Goal: Information Seeking & Learning: Learn about a topic

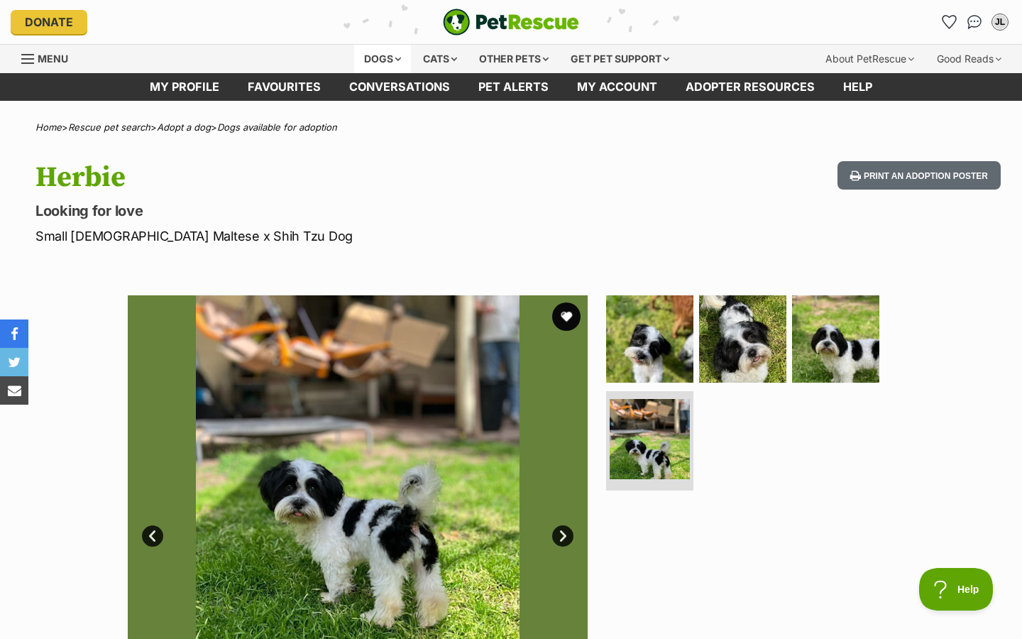
click at [369, 58] on div "Dogs" at bounding box center [382, 59] width 57 height 28
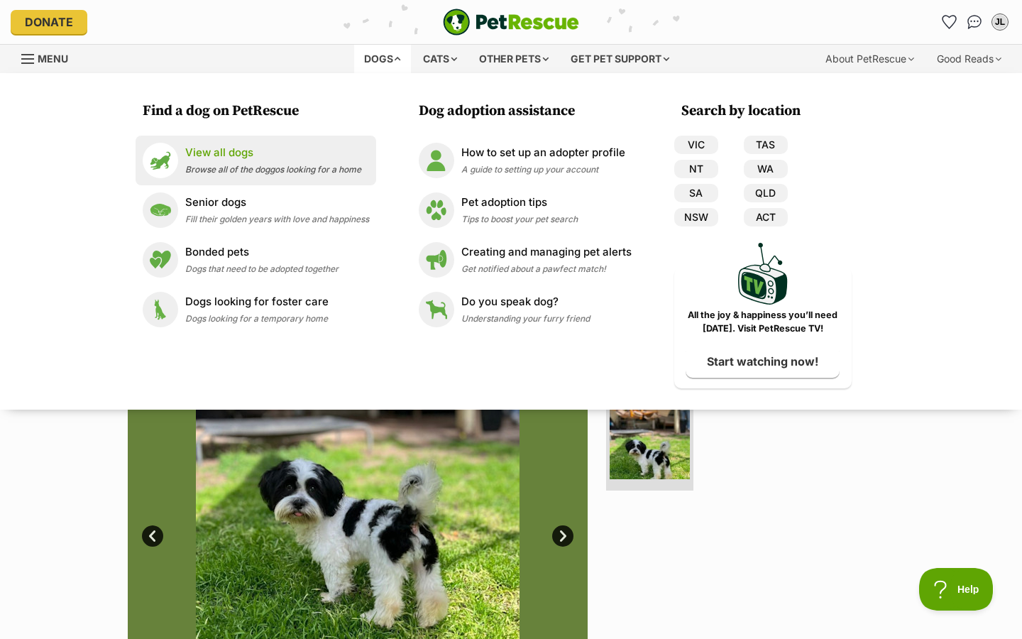
click at [277, 171] on span "Browse all of the doggos looking for a home" at bounding box center [273, 169] width 176 height 11
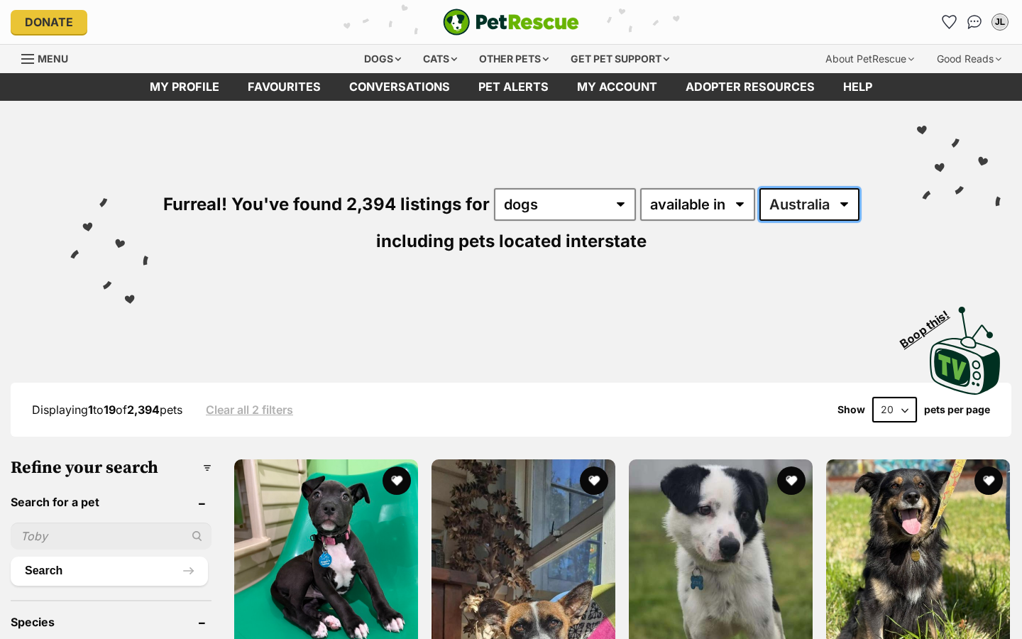
click at [823, 205] on select "[GEOGRAPHIC_DATA] [GEOGRAPHIC_DATA] [GEOGRAPHIC_DATA] [GEOGRAPHIC_DATA] [GEOGRA…" at bounding box center [810, 204] width 100 height 33
select select "VIC"
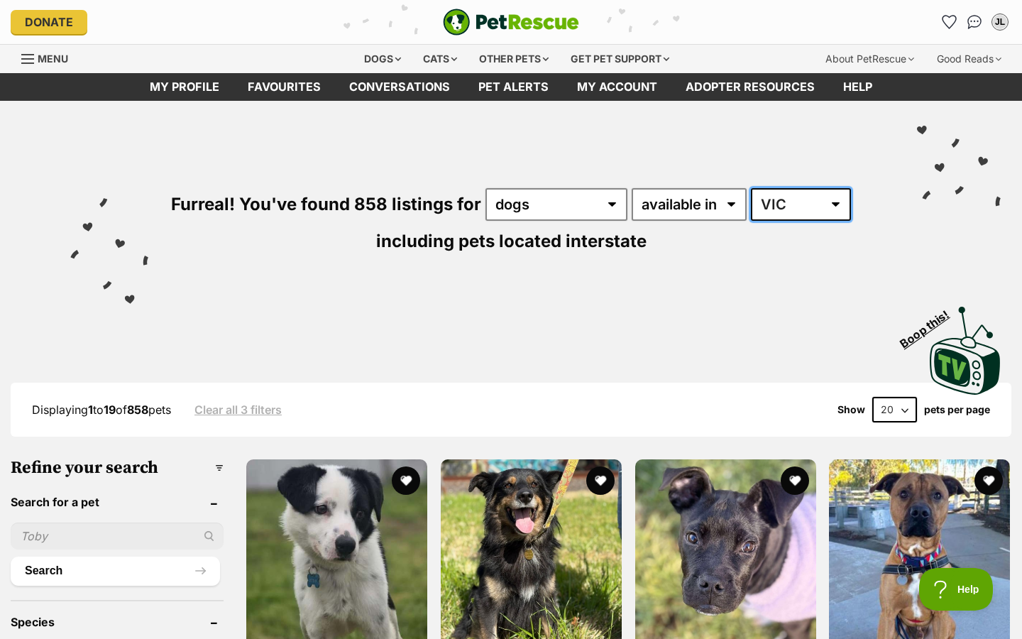
click at [769, 207] on select "Australia ACT NSW NT QLD SA TAS VIC WA" at bounding box center [801, 204] width 100 height 33
click at [713, 197] on select "available in located in" at bounding box center [689, 204] width 115 height 33
click at [777, 207] on select "Australia ACT NSW NT QLD SA TAS VIC WA" at bounding box center [801, 204] width 100 height 33
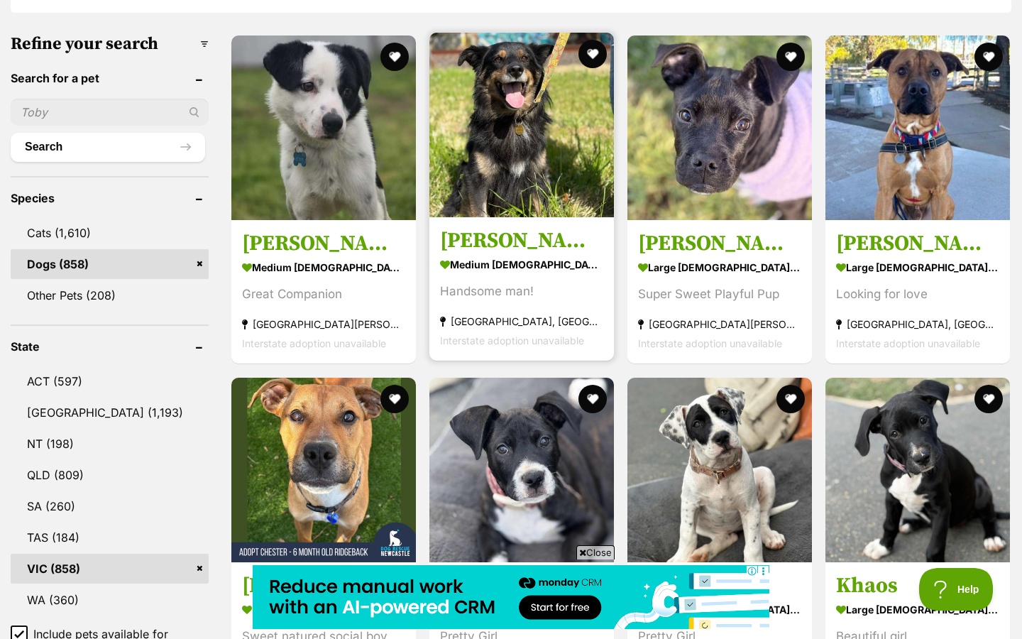
click at [496, 243] on h3 "[PERSON_NAME]" at bounding box center [521, 241] width 163 height 27
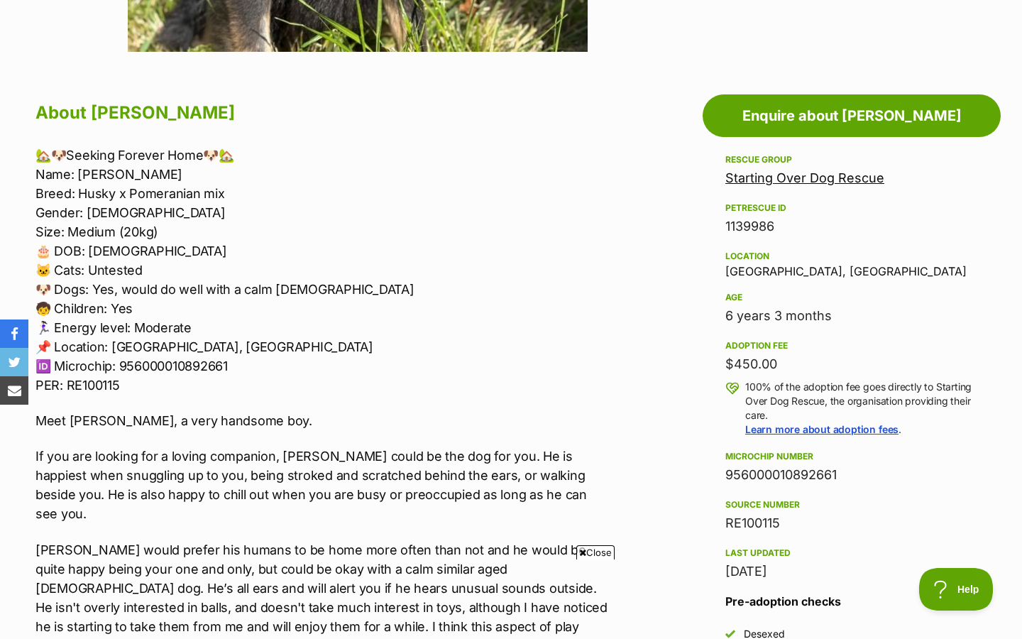
click at [868, 64] on section "Home > Rescue pet search > Adopt a dog > Dogs available for adoption [GEOGRAPHI…" at bounding box center [511, 596] width 1022 height 2357
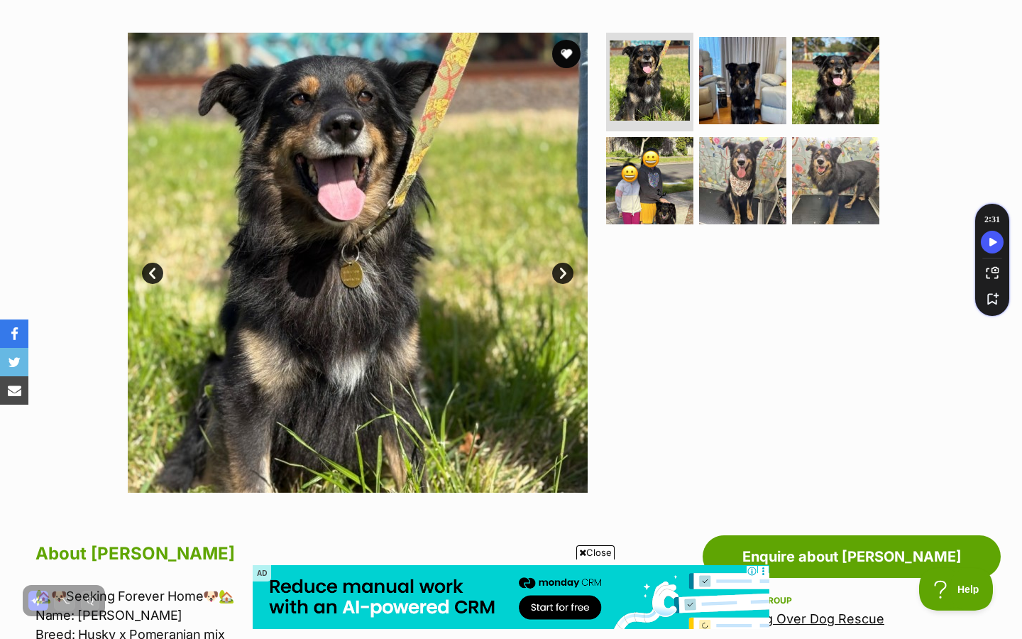
scroll to position [196, 0]
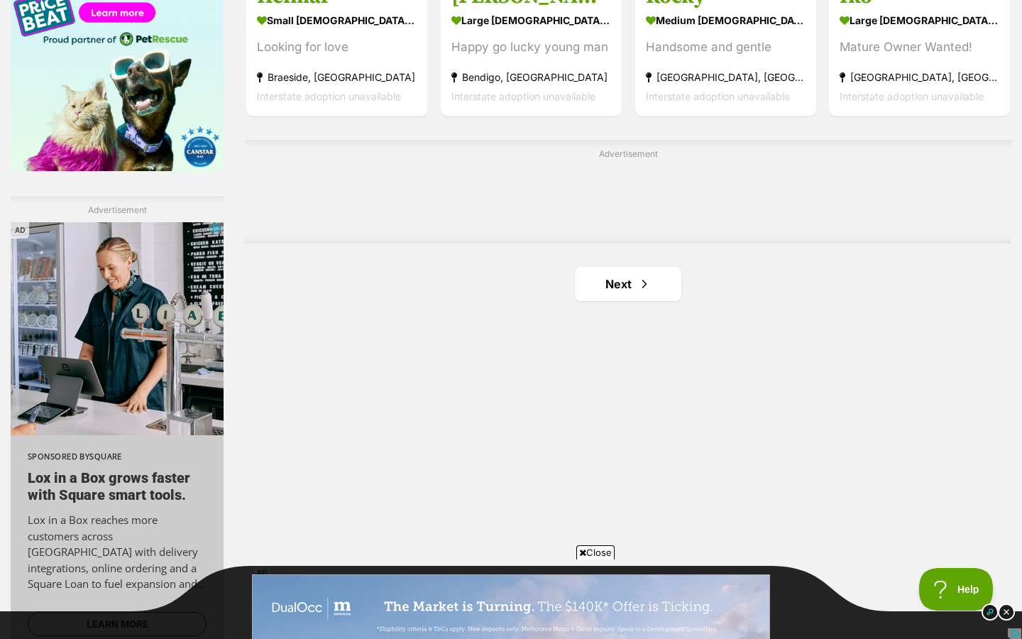
scroll to position [2314, 0]
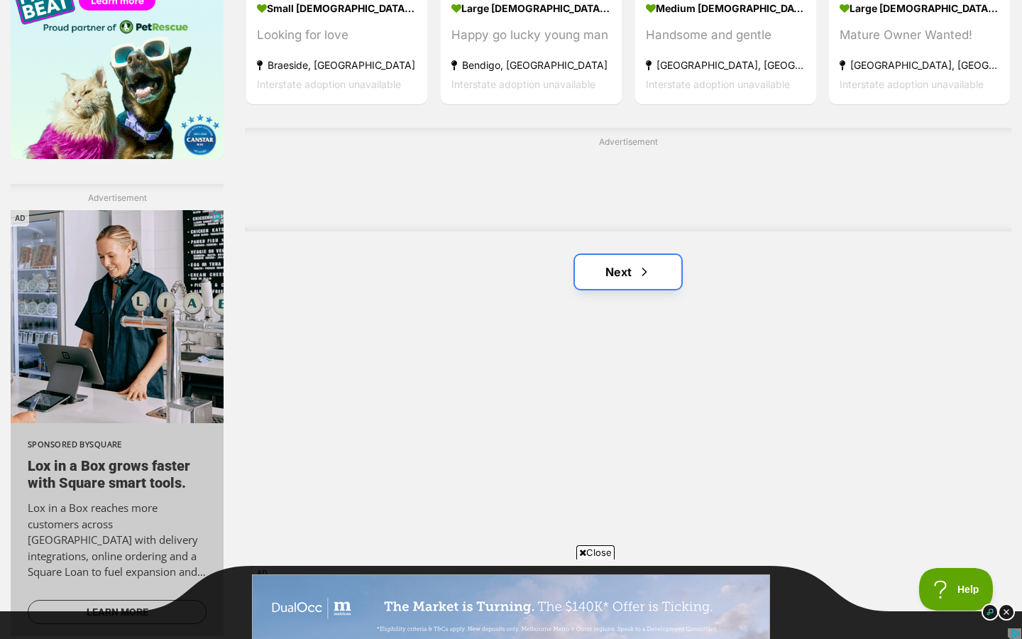
click at [646, 272] on span "Next page" at bounding box center [645, 271] width 14 height 17
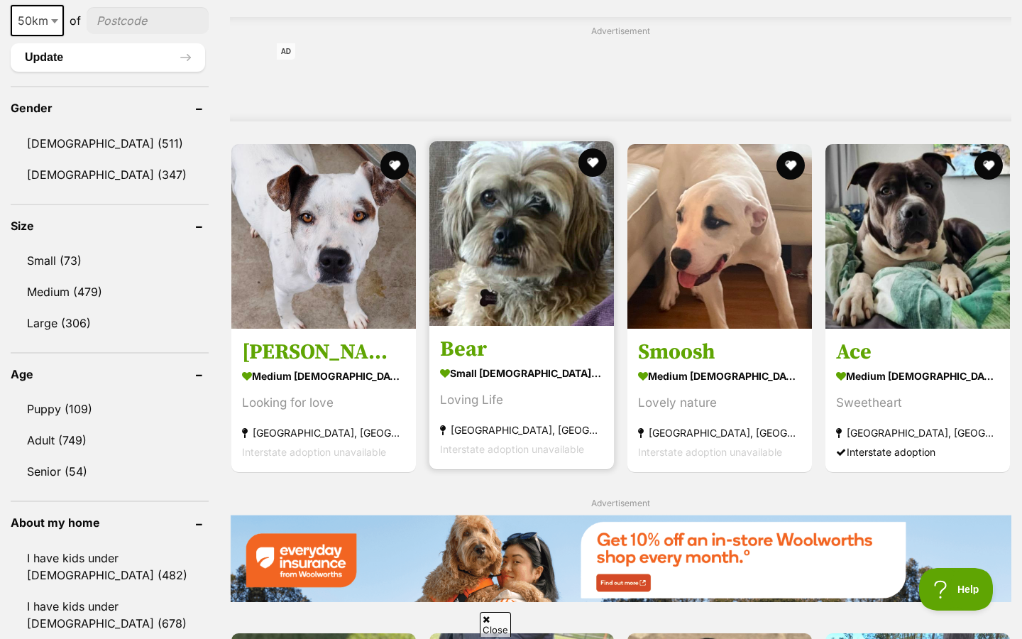
drag, startPoint x: 471, startPoint y: 341, endPoint x: 479, endPoint y: 378, distance: 38.6
click at [471, 342] on h3 "Bear" at bounding box center [521, 349] width 163 height 27
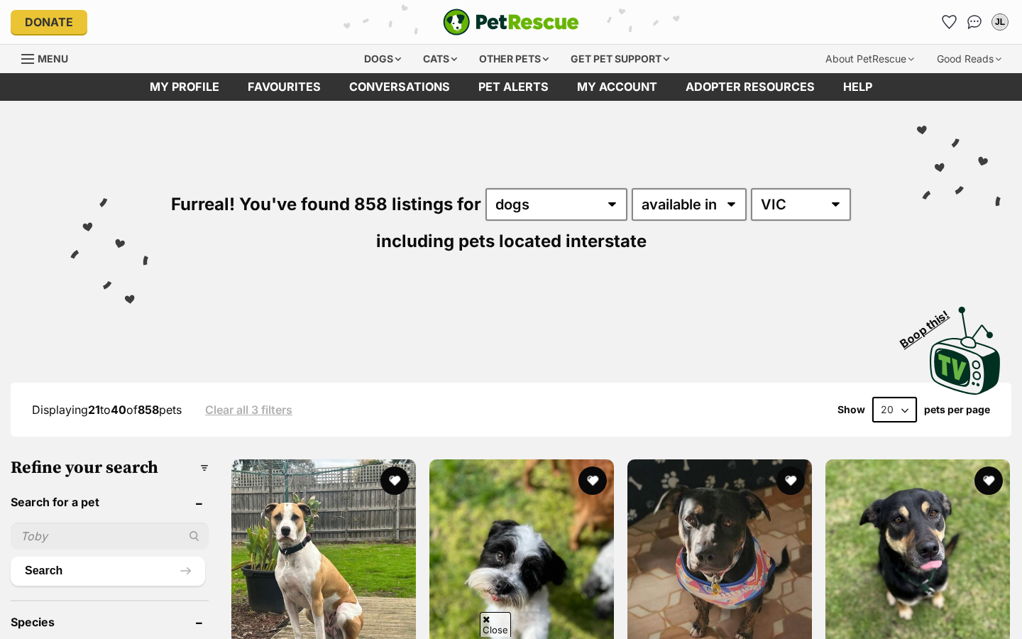
scroll to position [1466, 0]
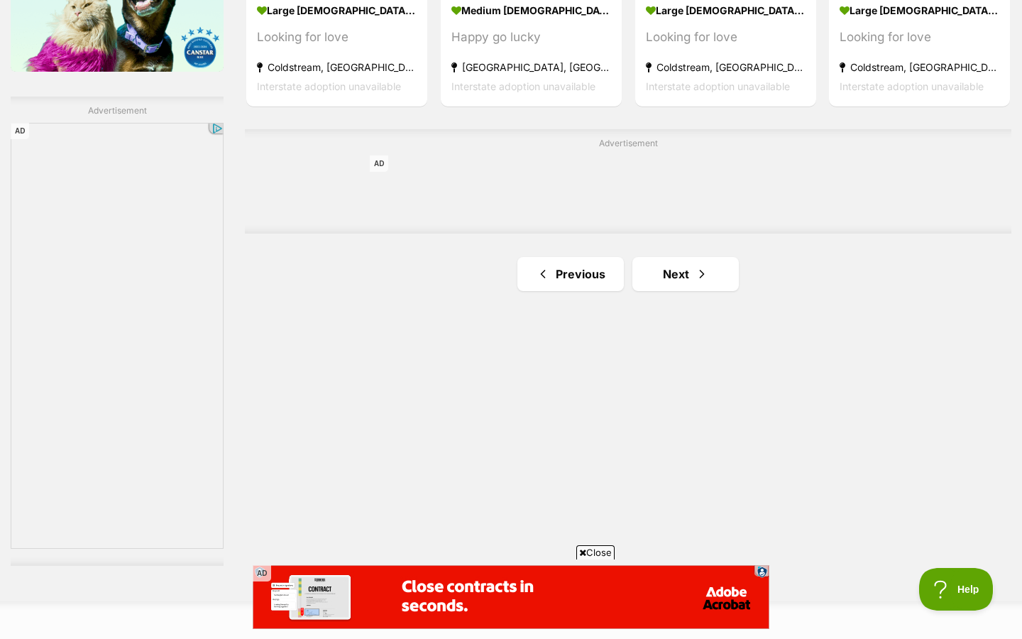
scroll to position [2444, 0]
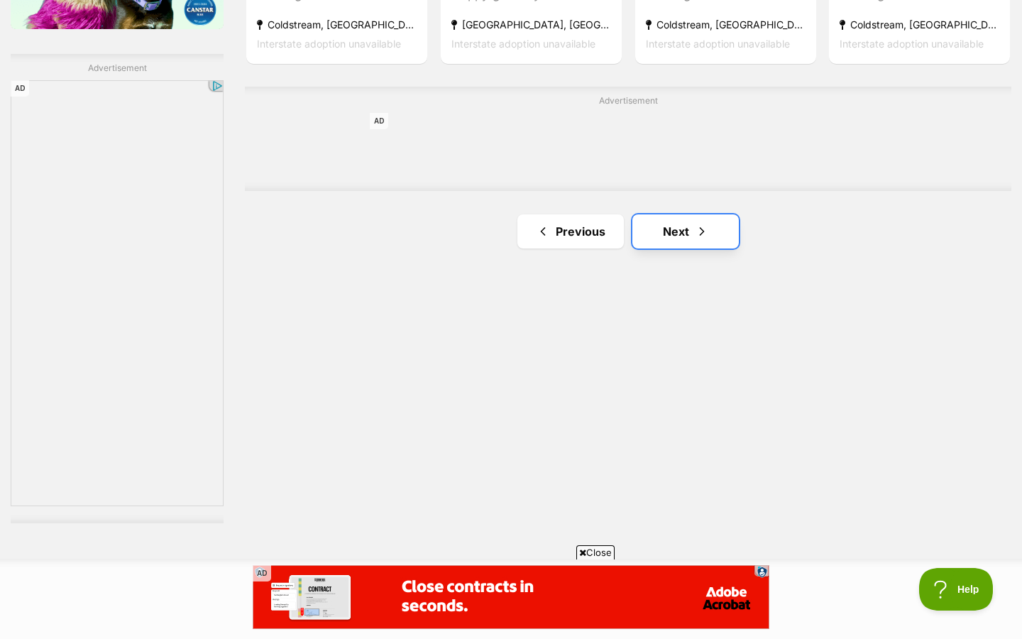
click at [658, 239] on link "Next" at bounding box center [686, 231] width 107 height 34
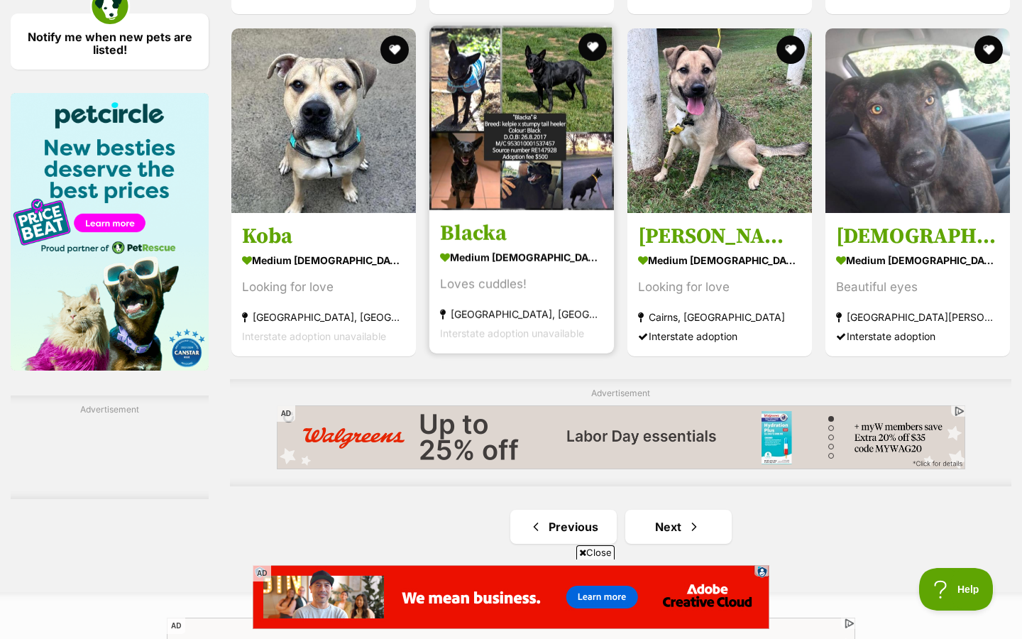
scroll to position [2093, 0]
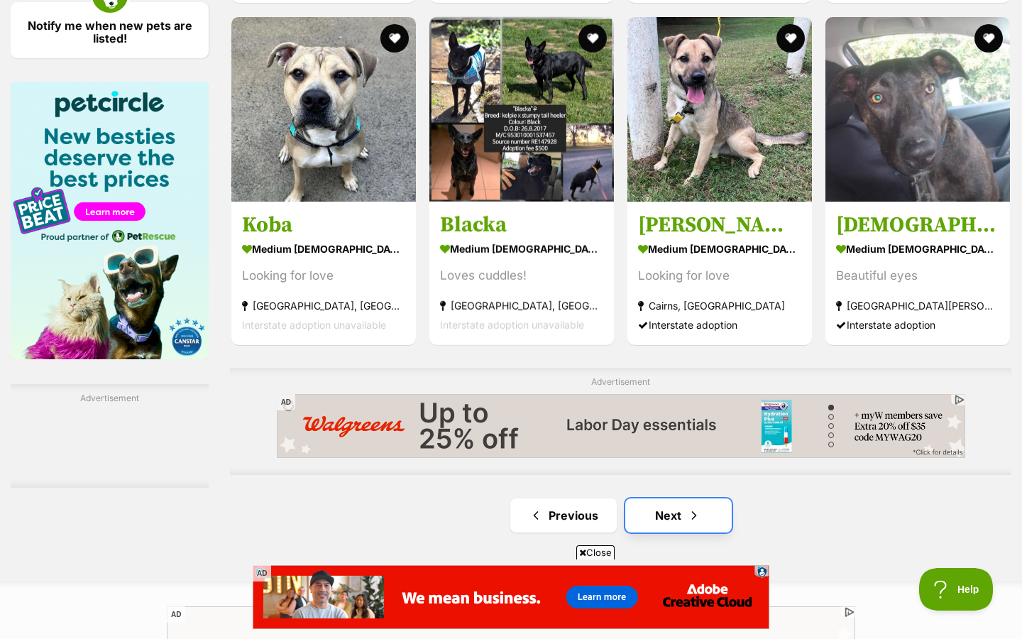
click at [671, 515] on link "Next" at bounding box center [679, 515] width 107 height 34
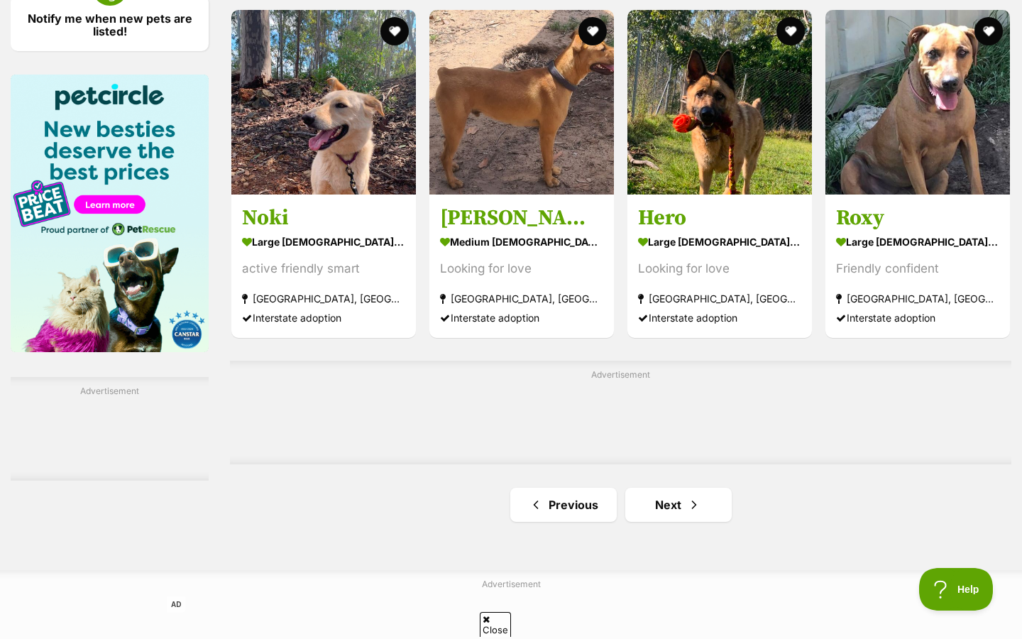
scroll to position [2157, 0]
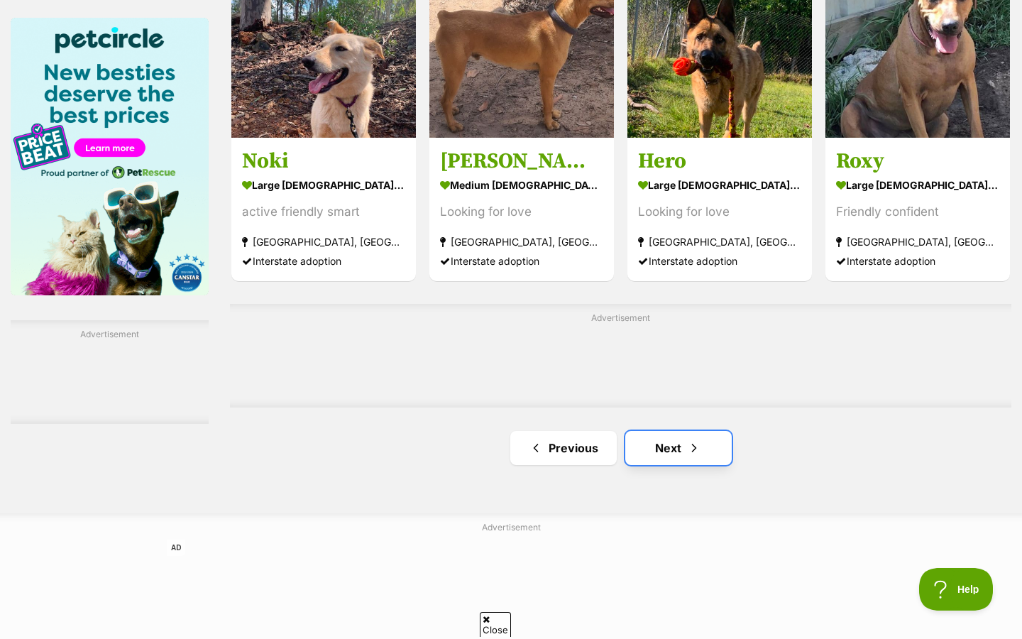
click at [661, 441] on link "Next" at bounding box center [679, 448] width 107 height 34
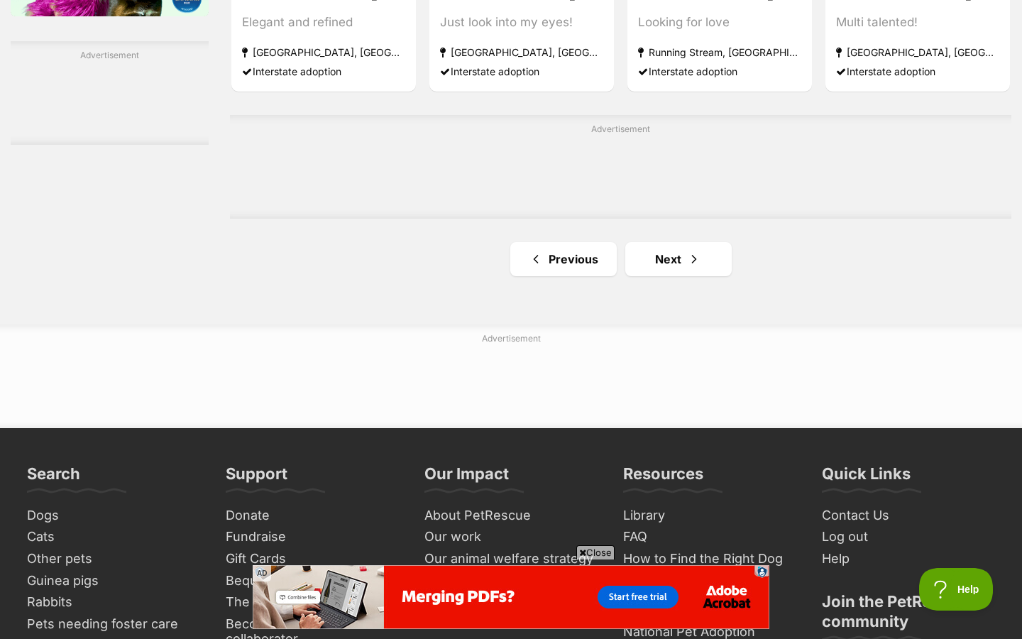
scroll to position [2445, 0]
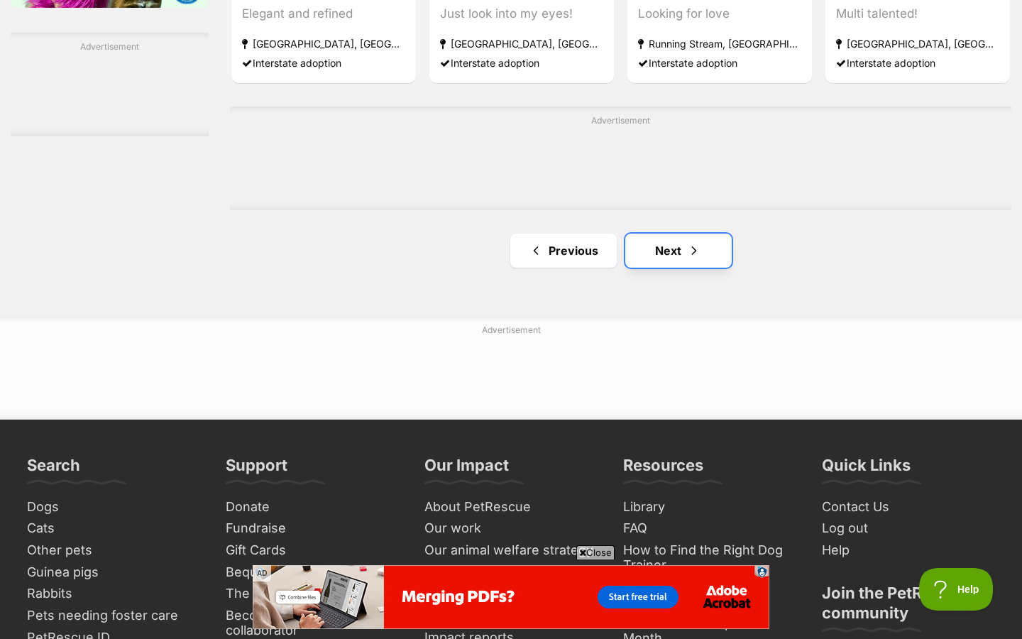
click at [662, 258] on link "Next" at bounding box center [679, 251] width 107 height 34
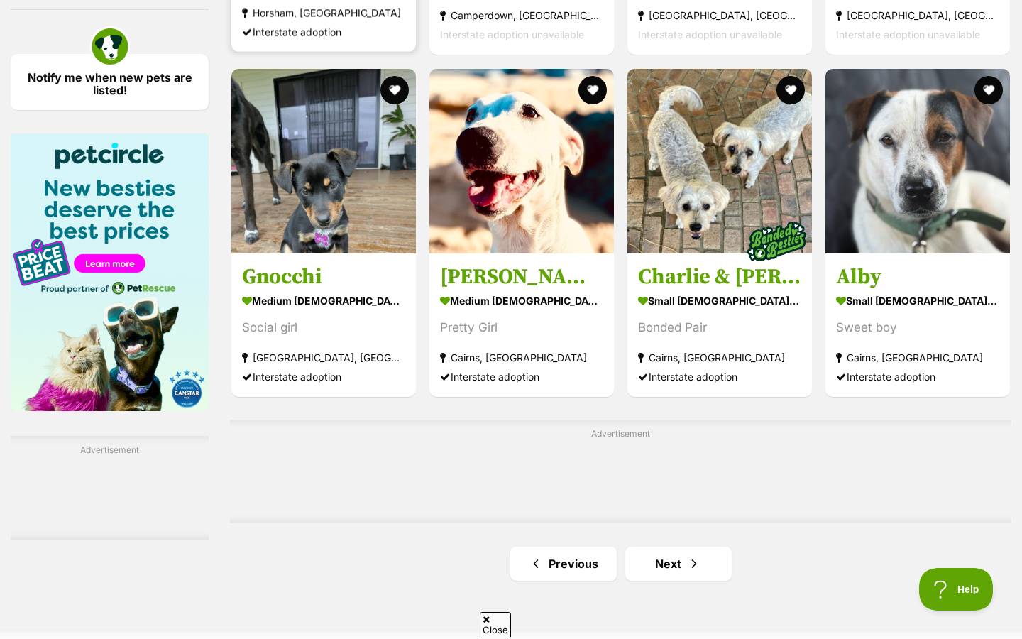
scroll to position [2046, 0]
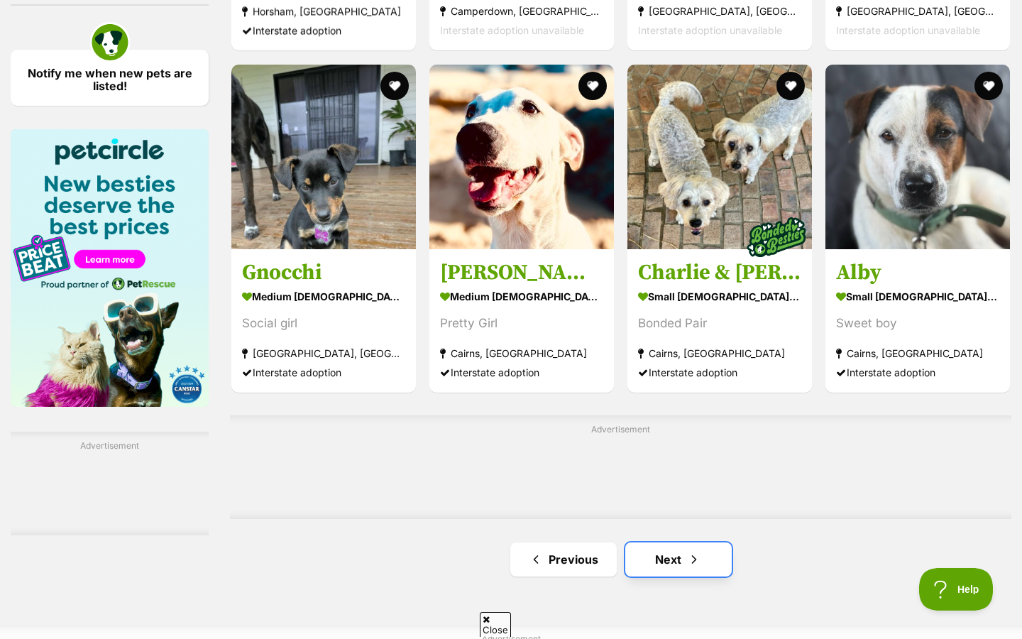
click at [689, 557] on span "Next page" at bounding box center [694, 559] width 14 height 17
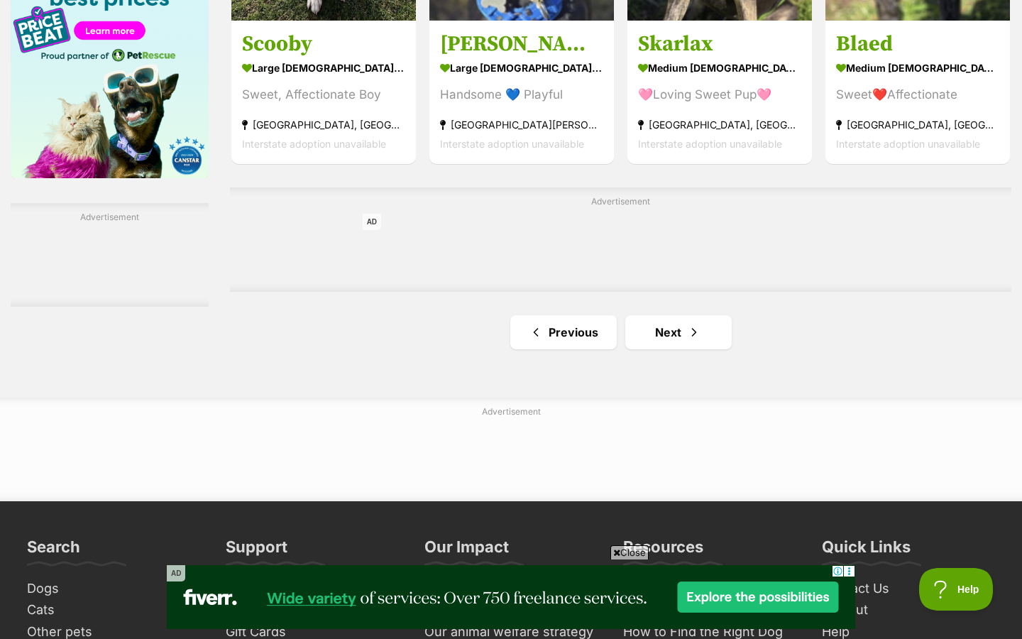
scroll to position [2286, 0]
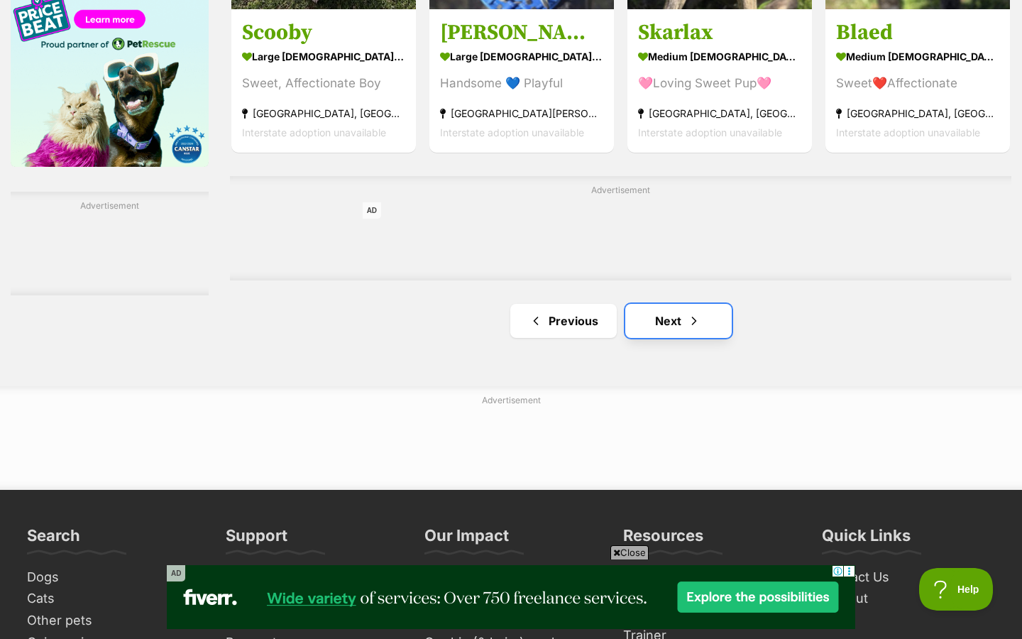
click at [649, 316] on link "Next" at bounding box center [679, 321] width 107 height 34
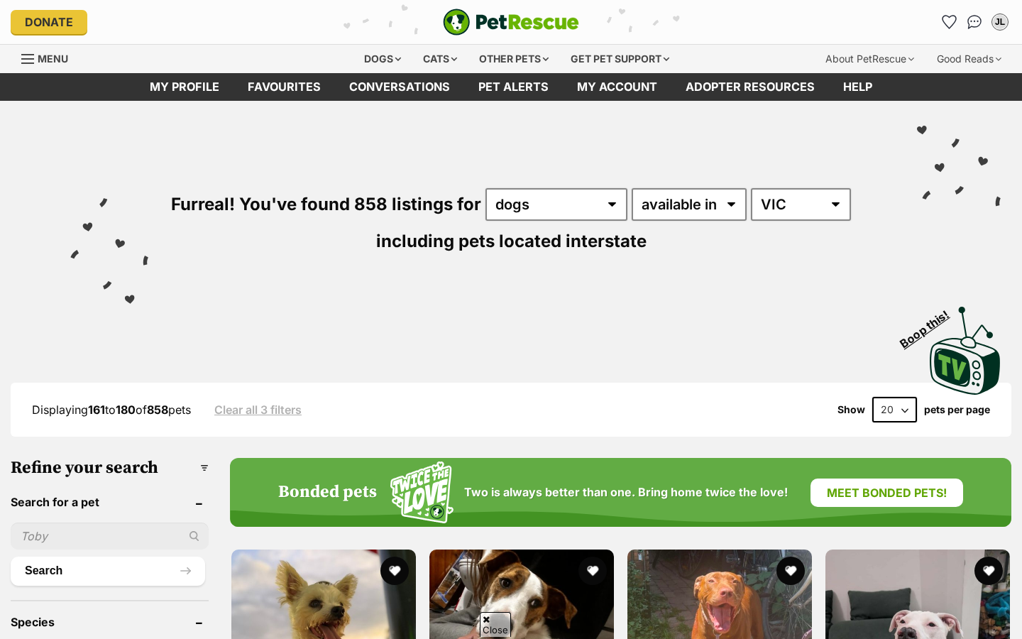
scroll to position [258, 0]
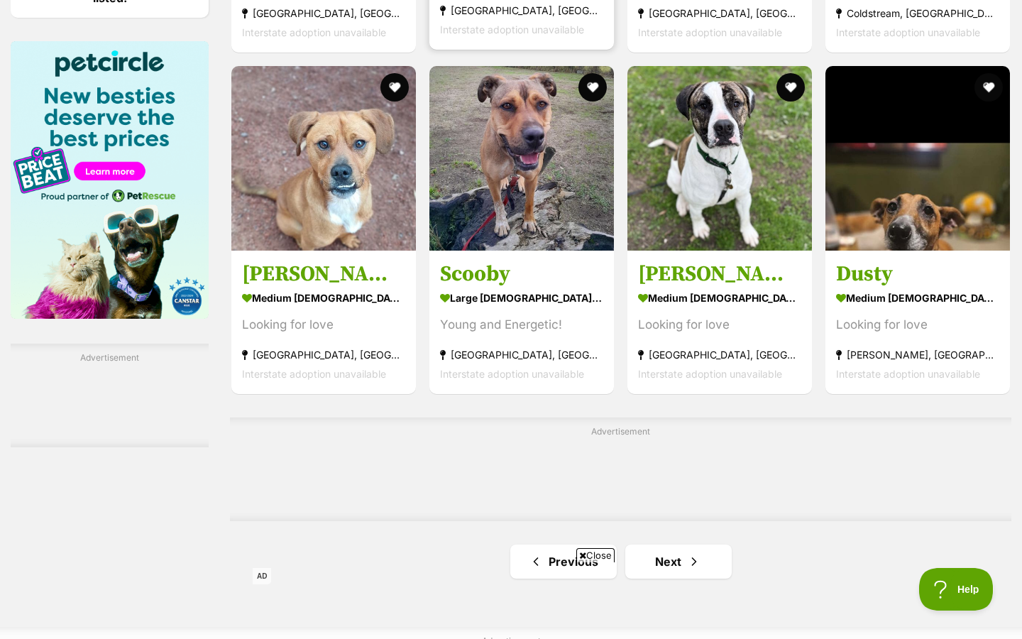
scroll to position [2193, 0]
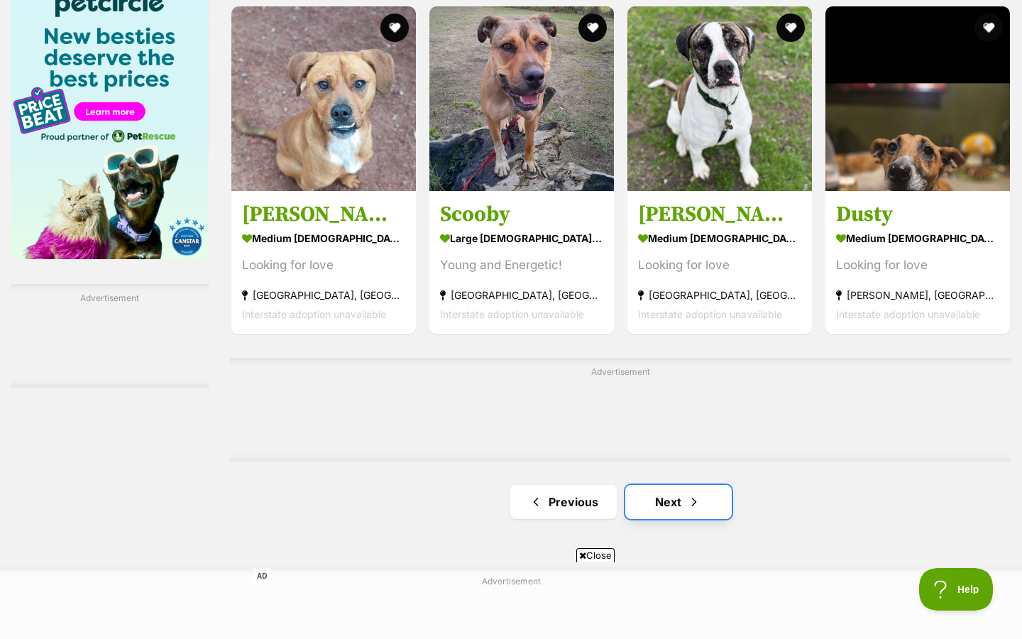
click at [668, 513] on link "Next" at bounding box center [679, 502] width 107 height 34
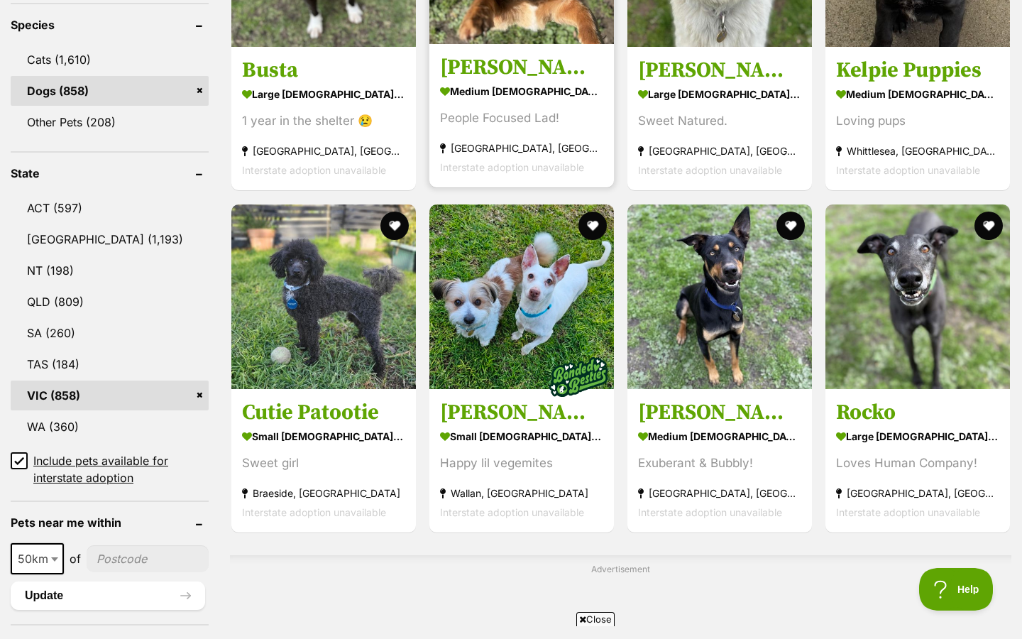
scroll to position [628, 0]
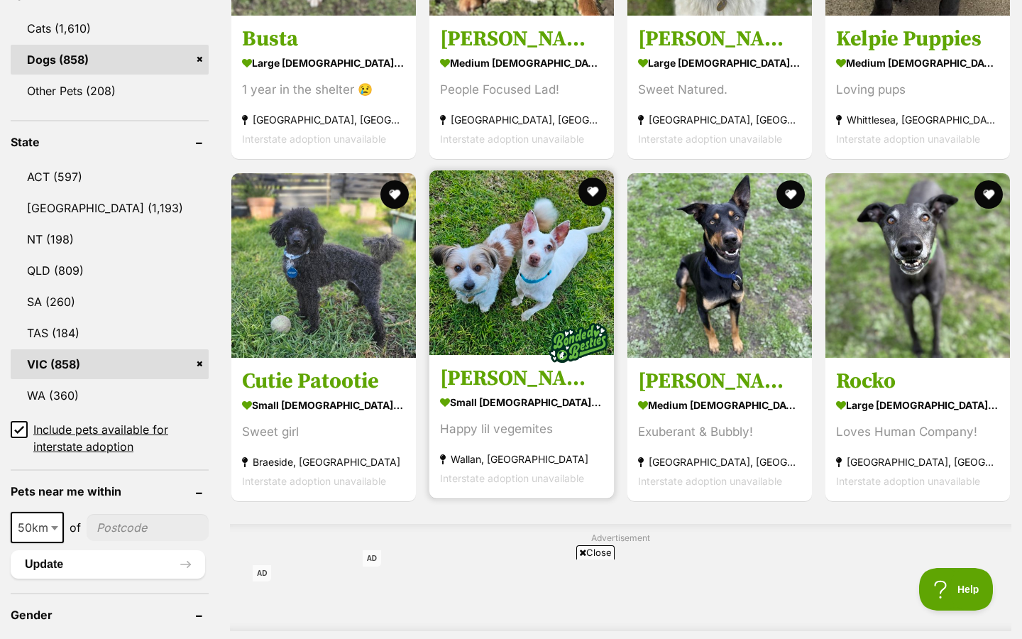
click at [520, 355] on img at bounding box center [522, 262] width 185 height 185
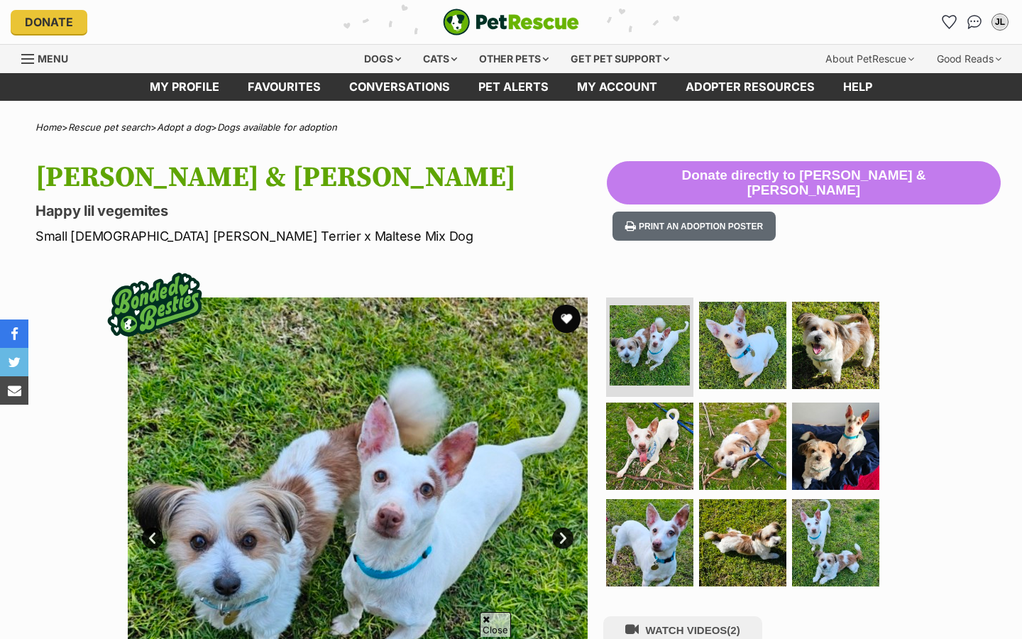
scroll to position [505, 0]
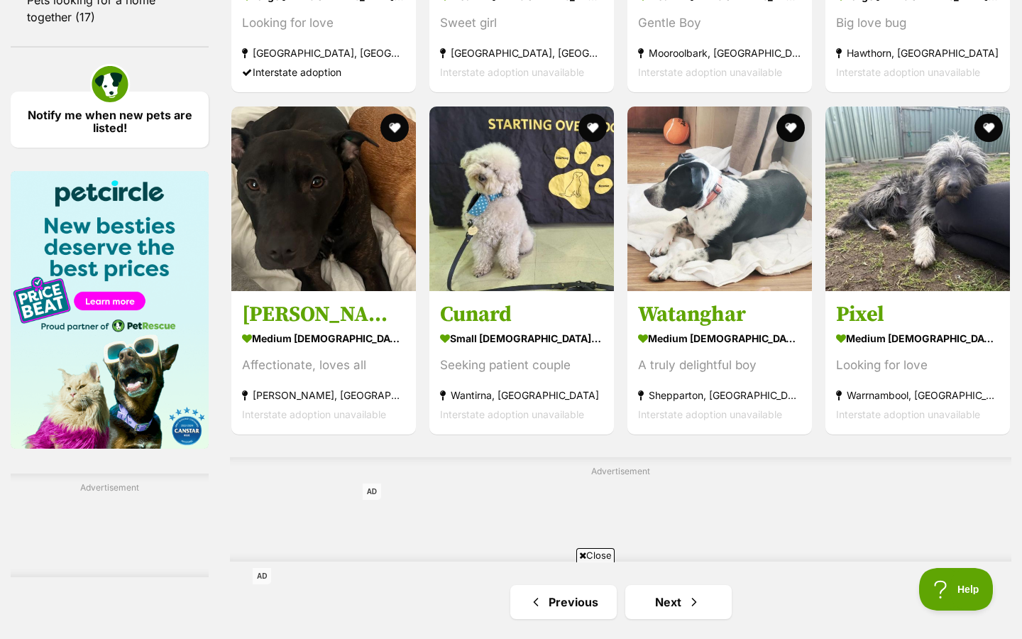
scroll to position [2392, 0]
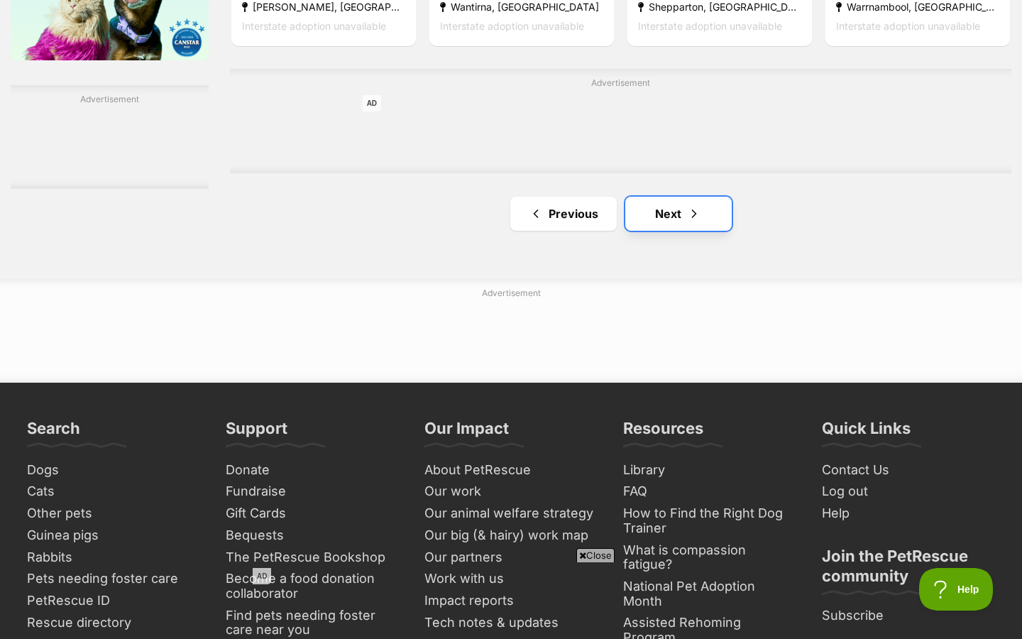
click at [685, 204] on link "Next" at bounding box center [679, 214] width 107 height 34
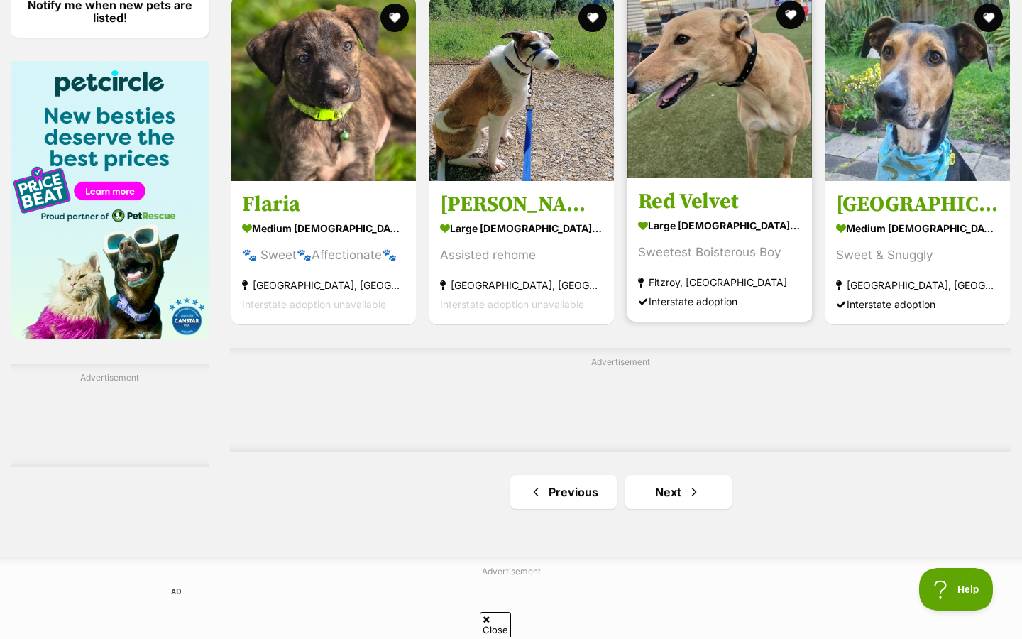
scroll to position [2122, 0]
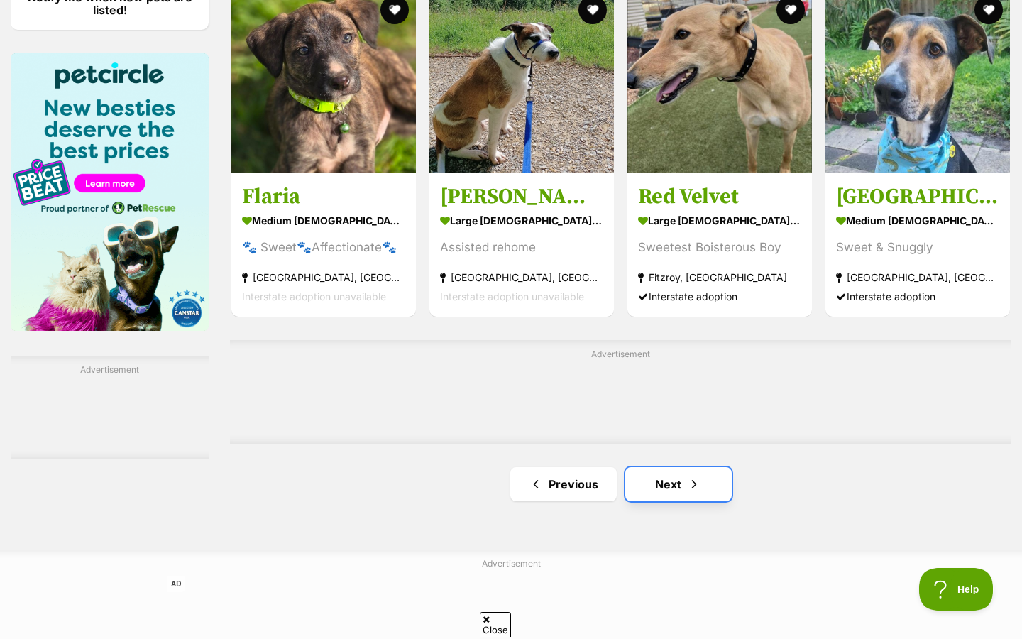
click at [690, 488] on span "Next page" at bounding box center [694, 484] width 14 height 17
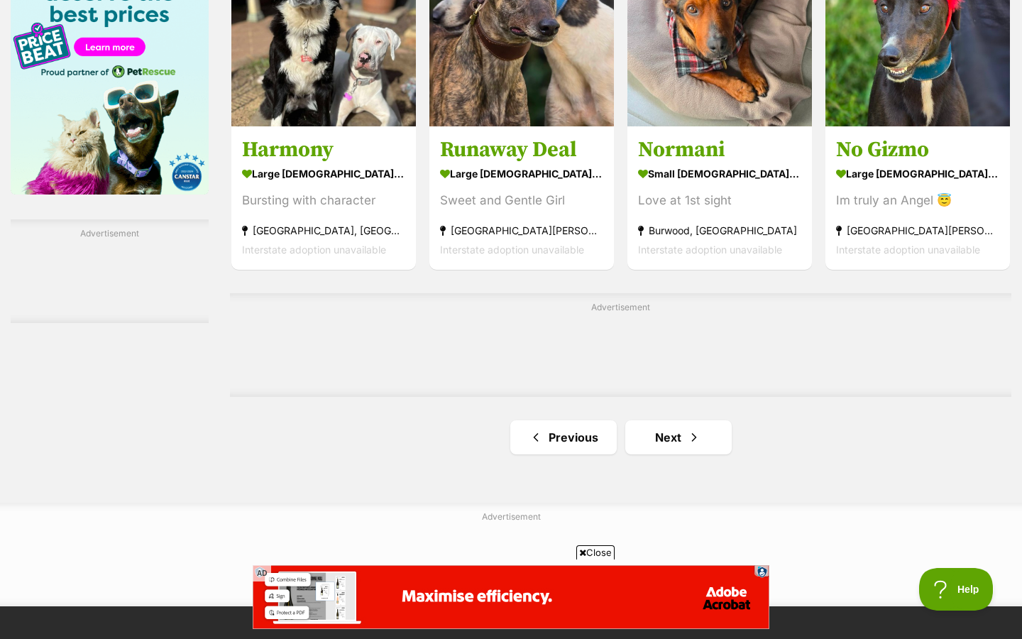
scroll to position [2259, 0]
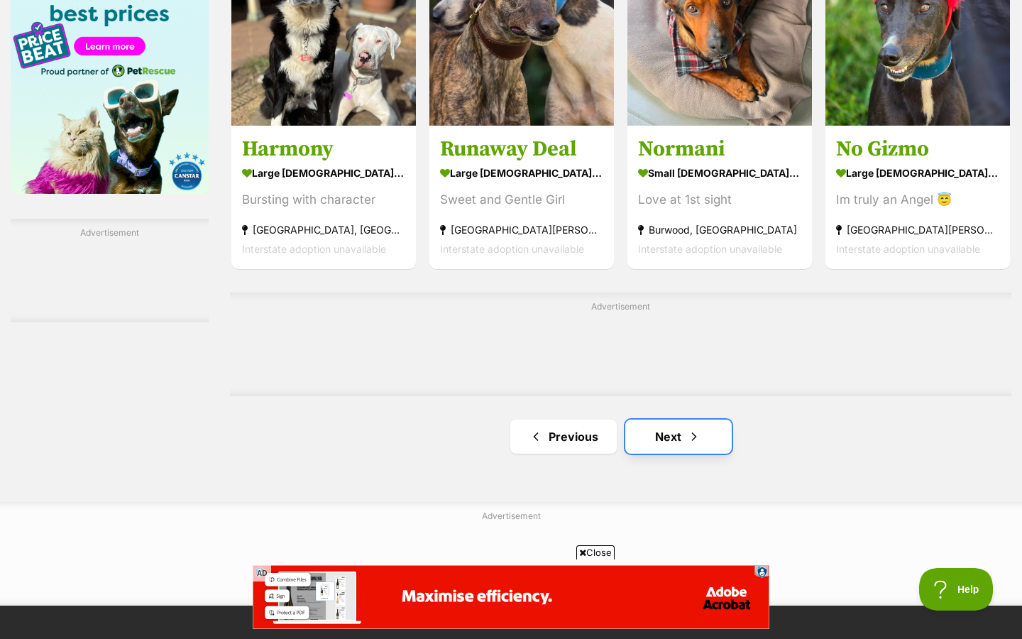
click at [687, 442] on span "Next page" at bounding box center [694, 436] width 14 height 17
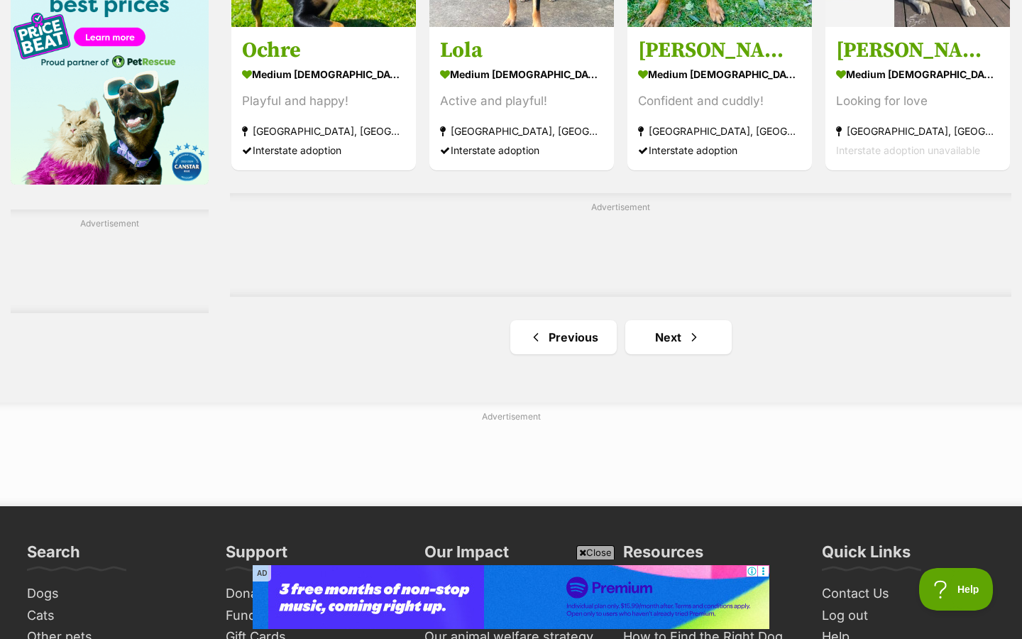
scroll to position [2269, 0]
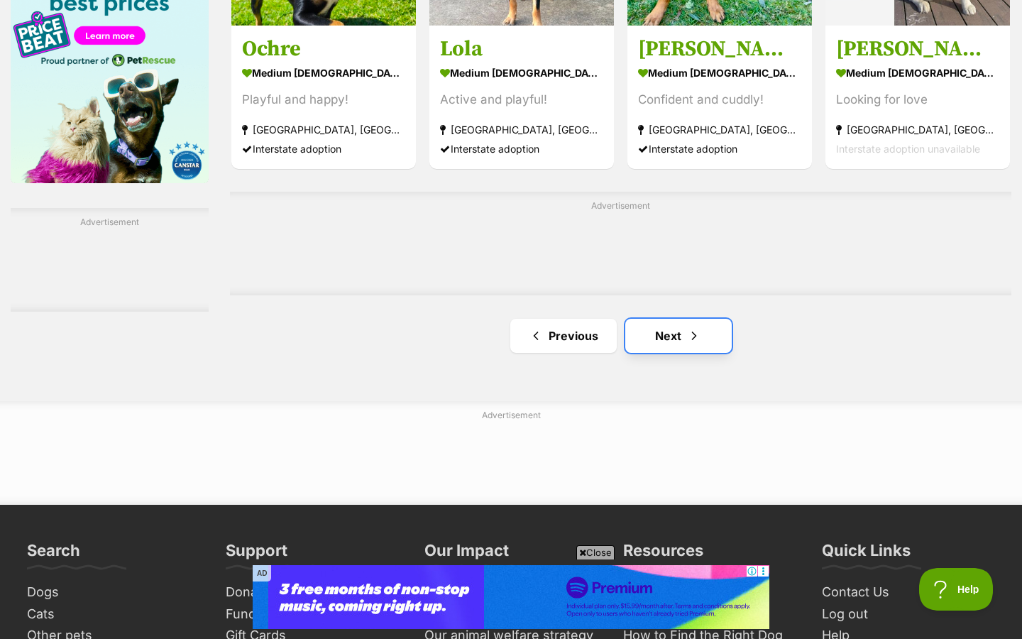
click at [681, 344] on link "Next" at bounding box center [679, 336] width 107 height 34
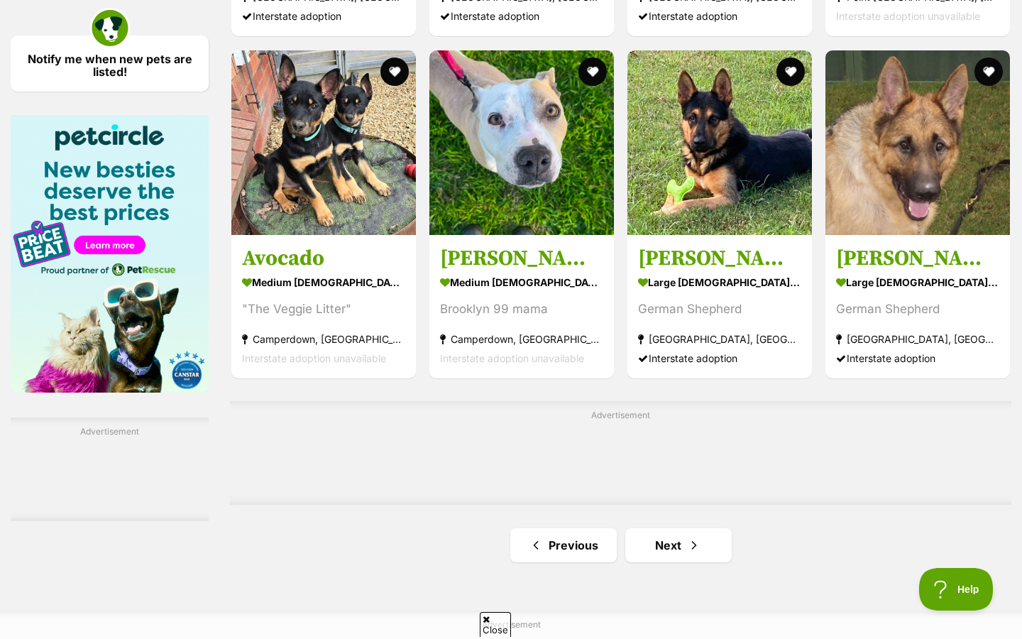
scroll to position [2061, 0]
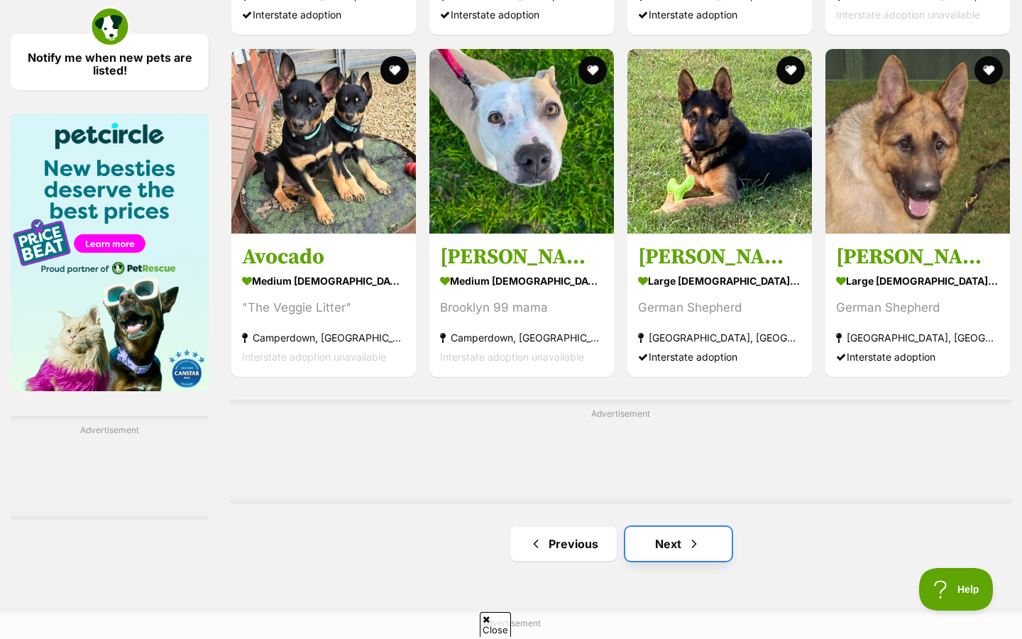
click at [676, 549] on link "Next" at bounding box center [679, 544] width 107 height 34
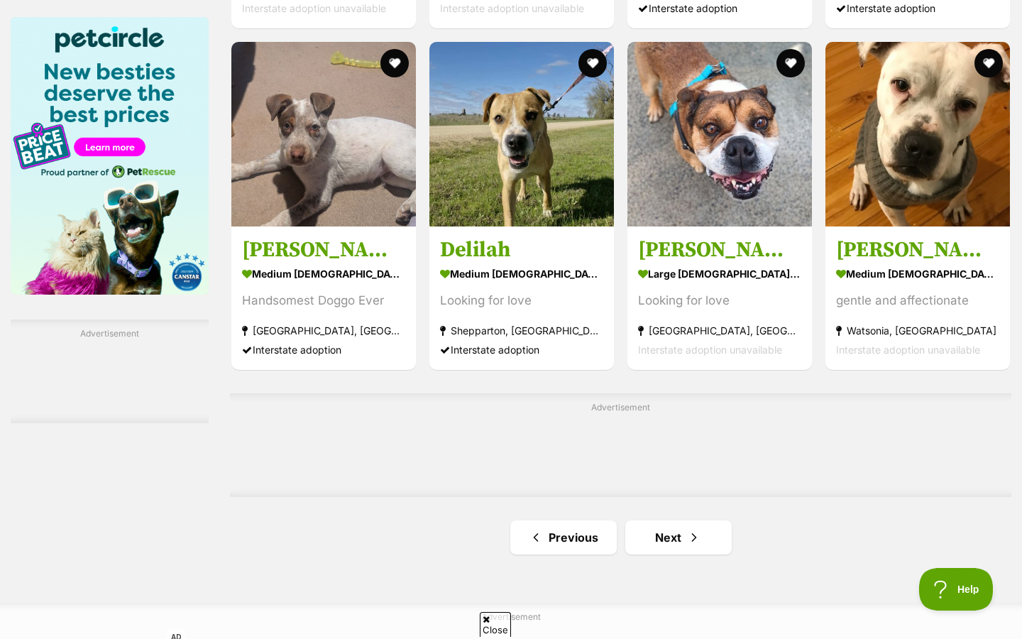
scroll to position [2173, 0]
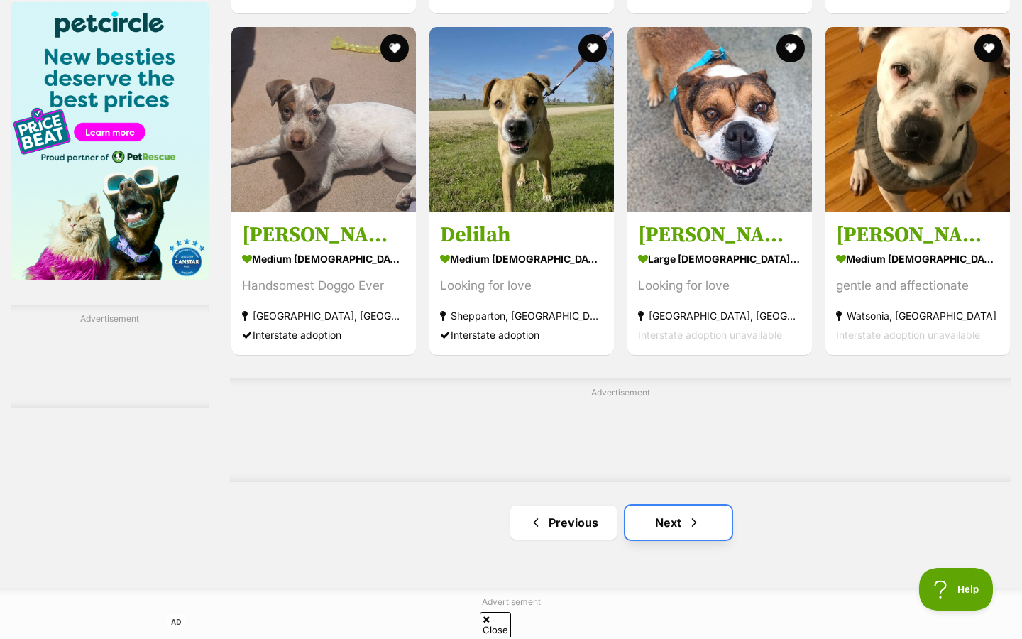
click at [670, 526] on link "Next" at bounding box center [679, 523] width 107 height 34
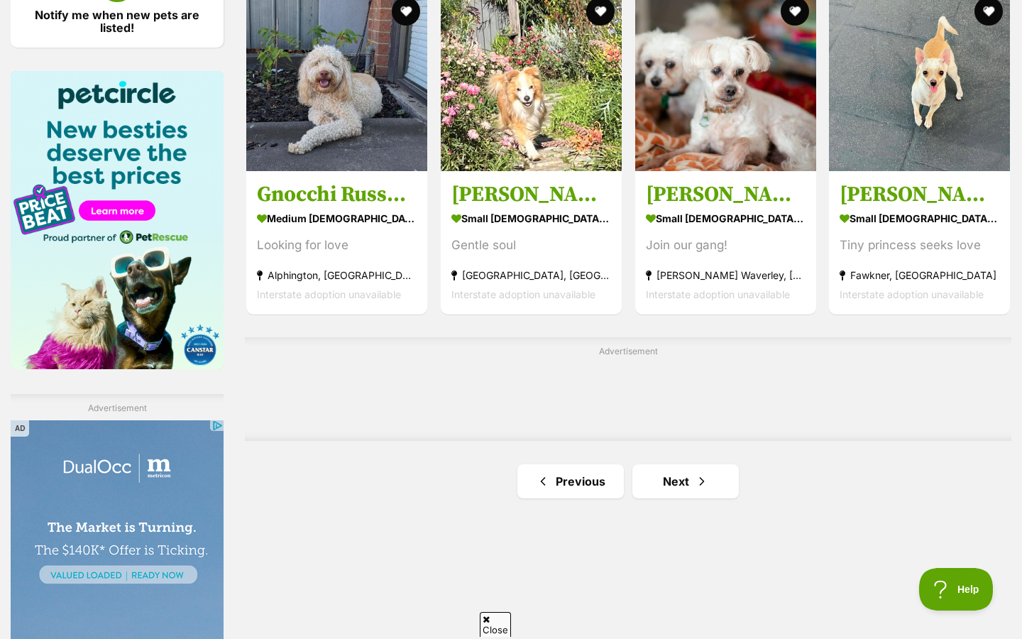
scroll to position [2105, 0]
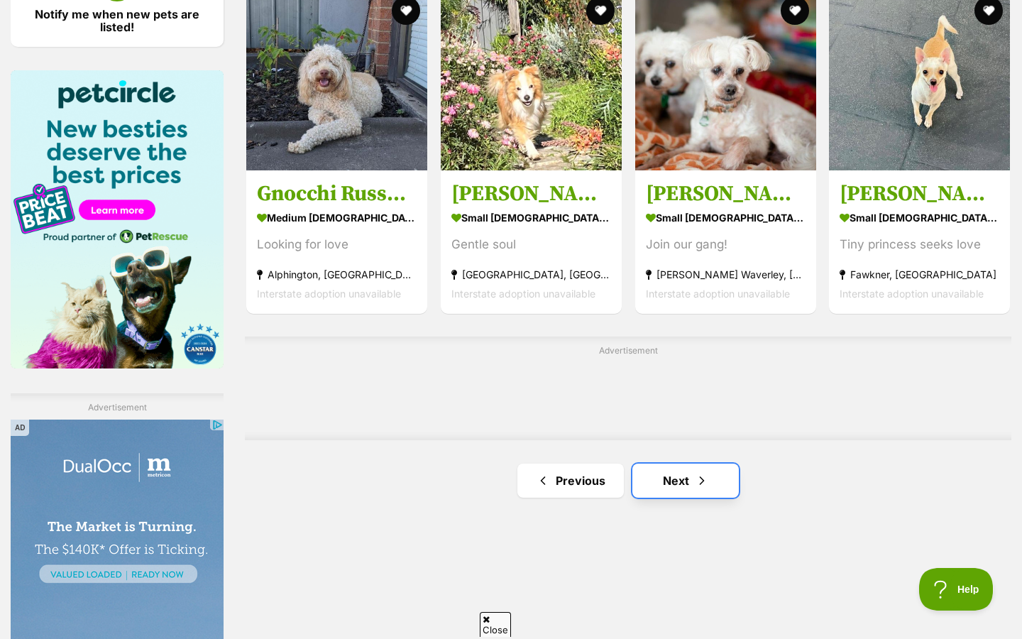
click at [659, 486] on link "Next" at bounding box center [686, 481] width 107 height 34
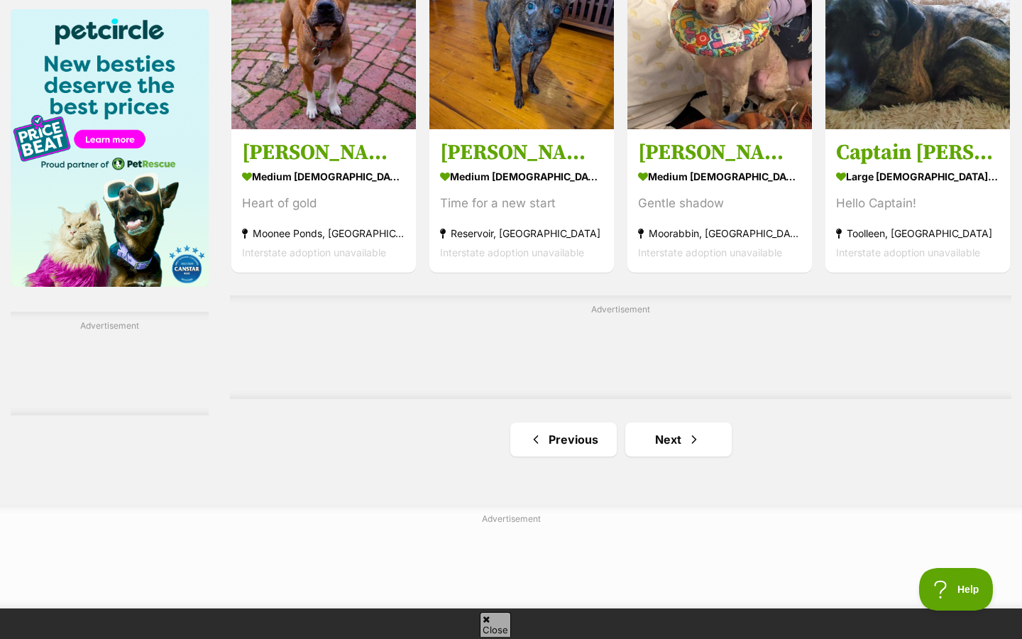
scroll to position [2174, 0]
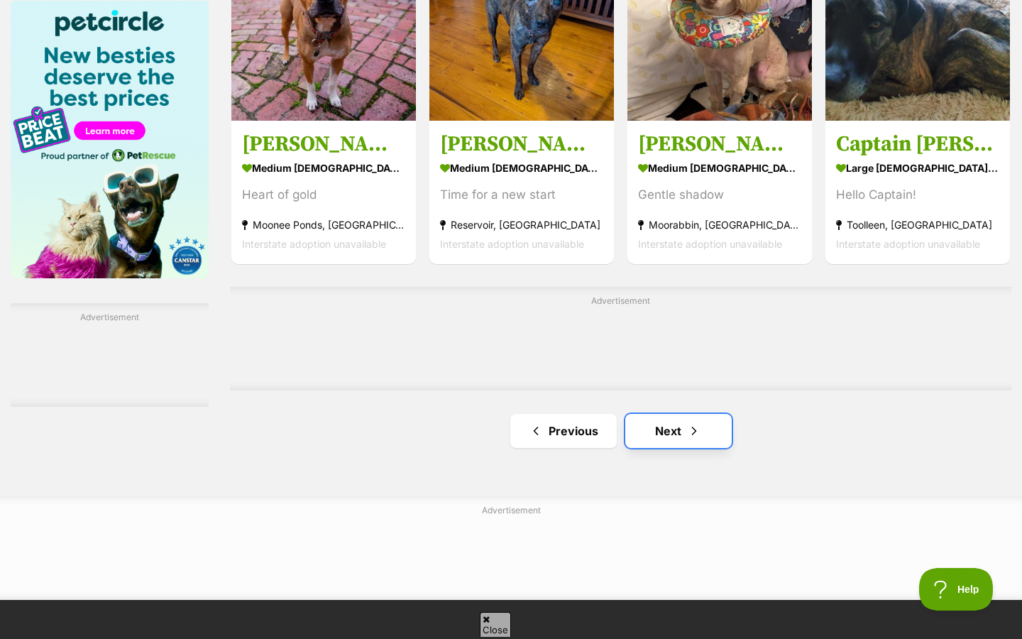
click at [646, 428] on link "Next" at bounding box center [679, 431] width 107 height 34
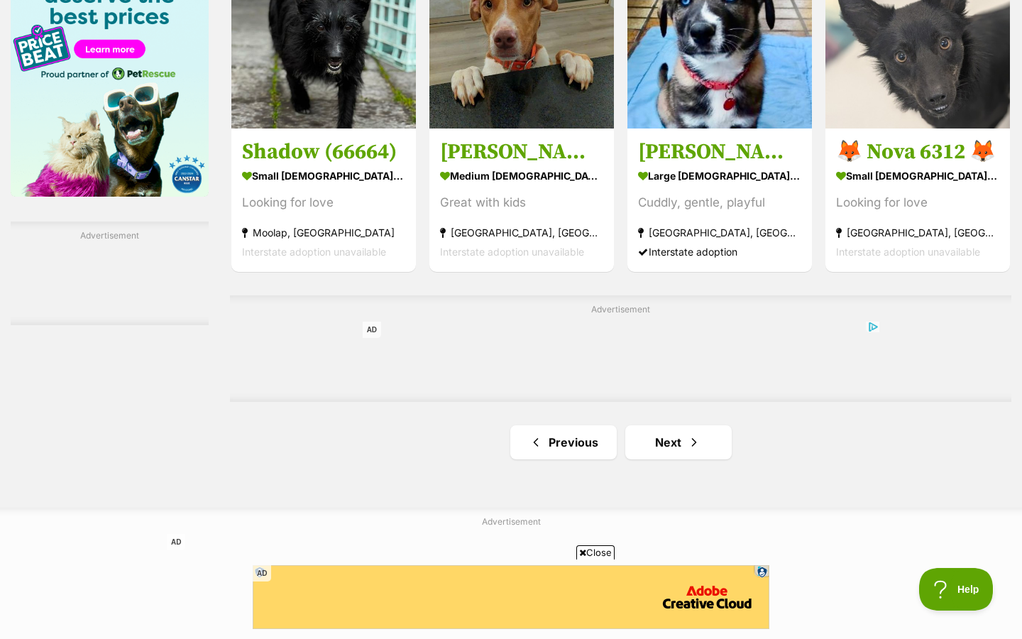
scroll to position [2268, 0]
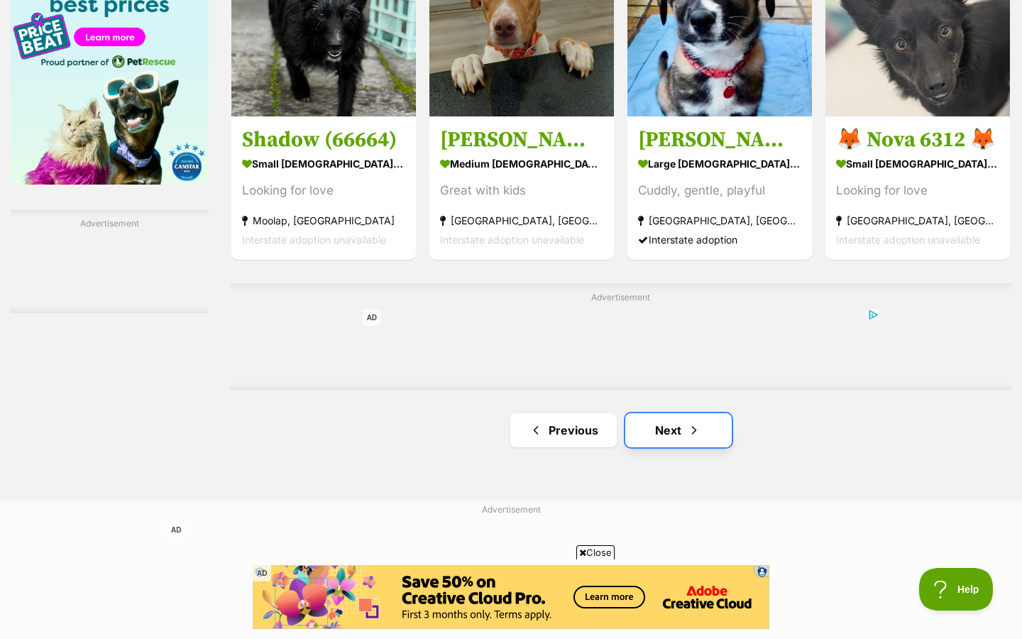
click at [646, 428] on link "Next" at bounding box center [679, 430] width 107 height 34
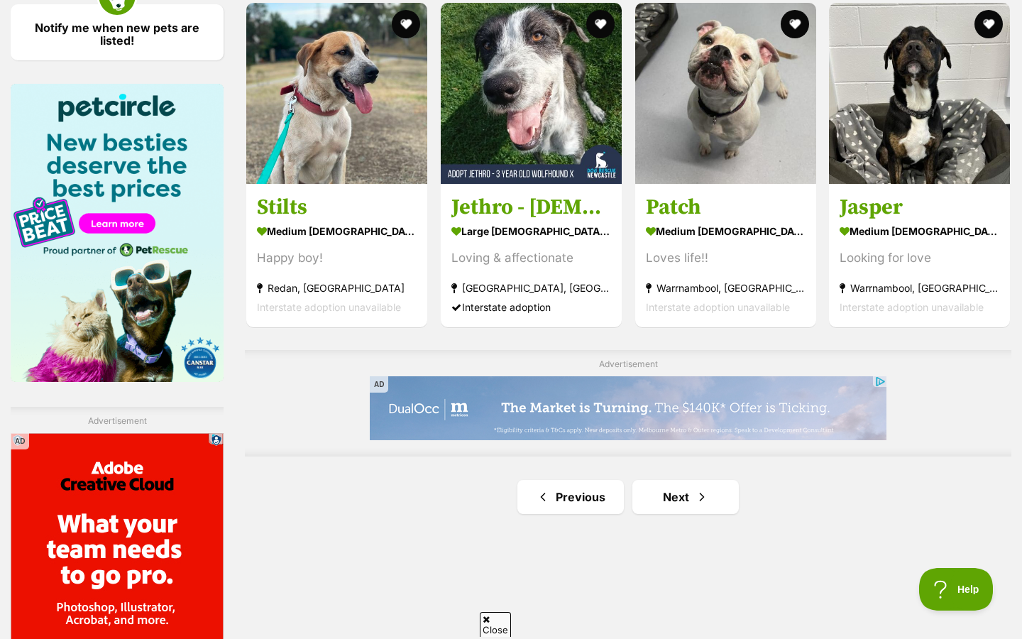
scroll to position [2095, 0]
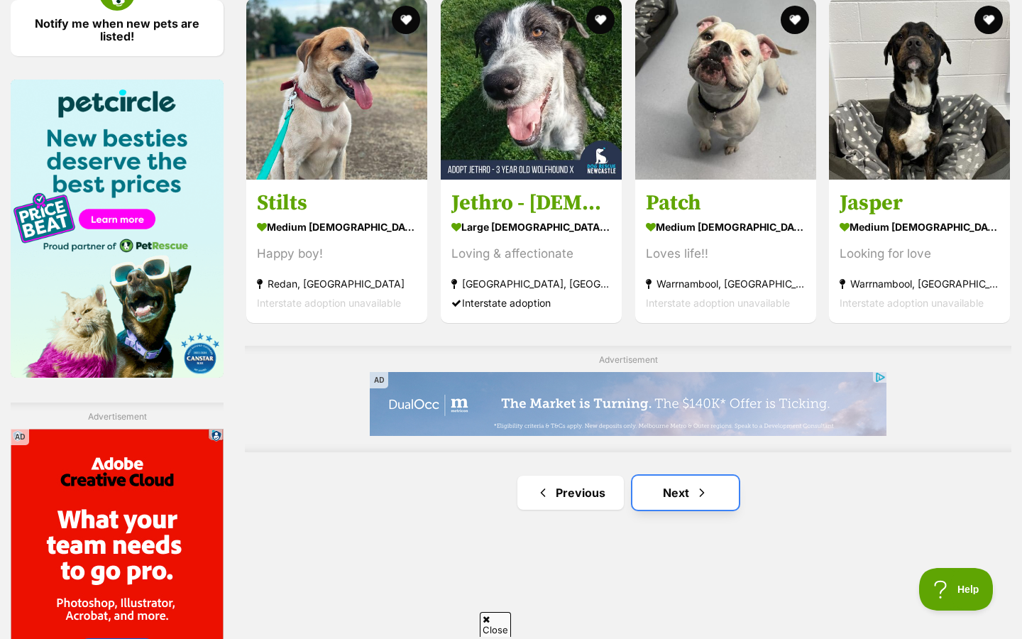
click at [673, 492] on link "Next" at bounding box center [686, 493] width 107 height 34
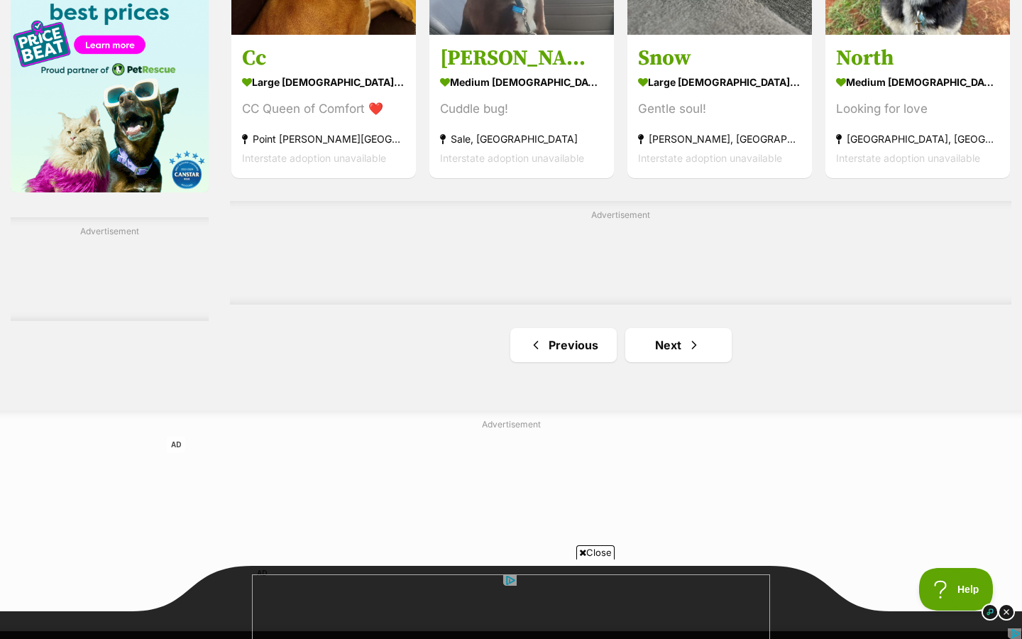
scroll to position [2262, 0]
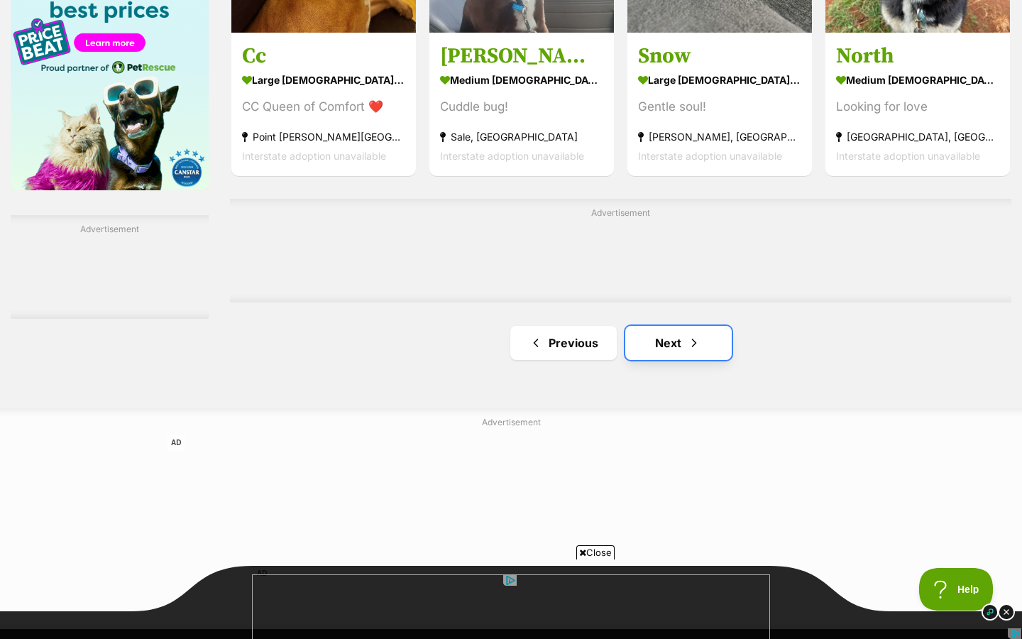
click at [682, 350] on link "Next" at bounding box center [679, 343] width 107 height 34
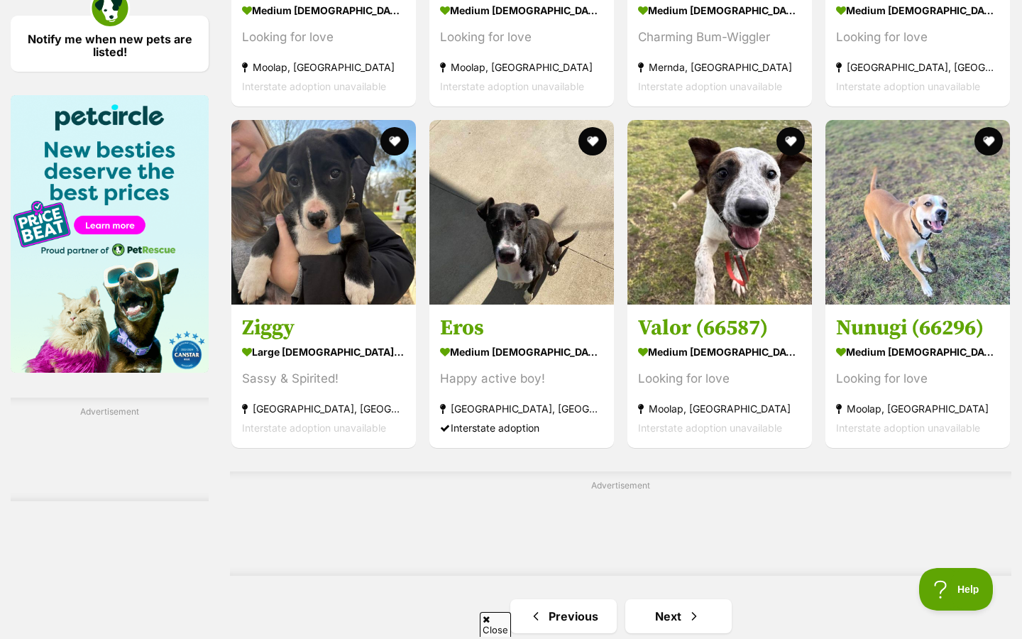
scroll to position [2288, 0]
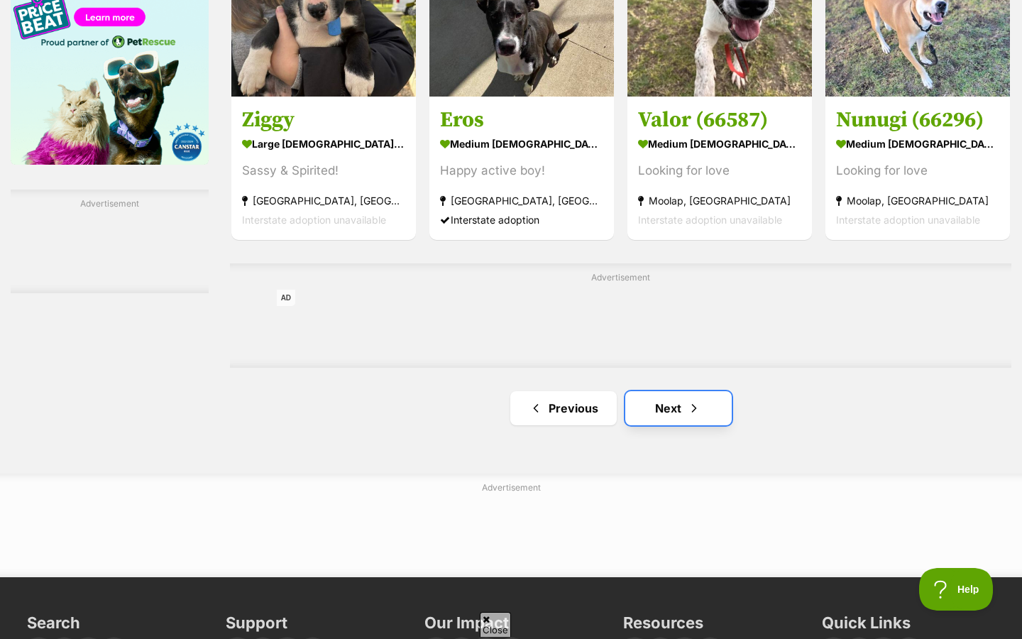
click at [675, 417] on link "Next" at bounding box center [679, 408] width 107 height 34
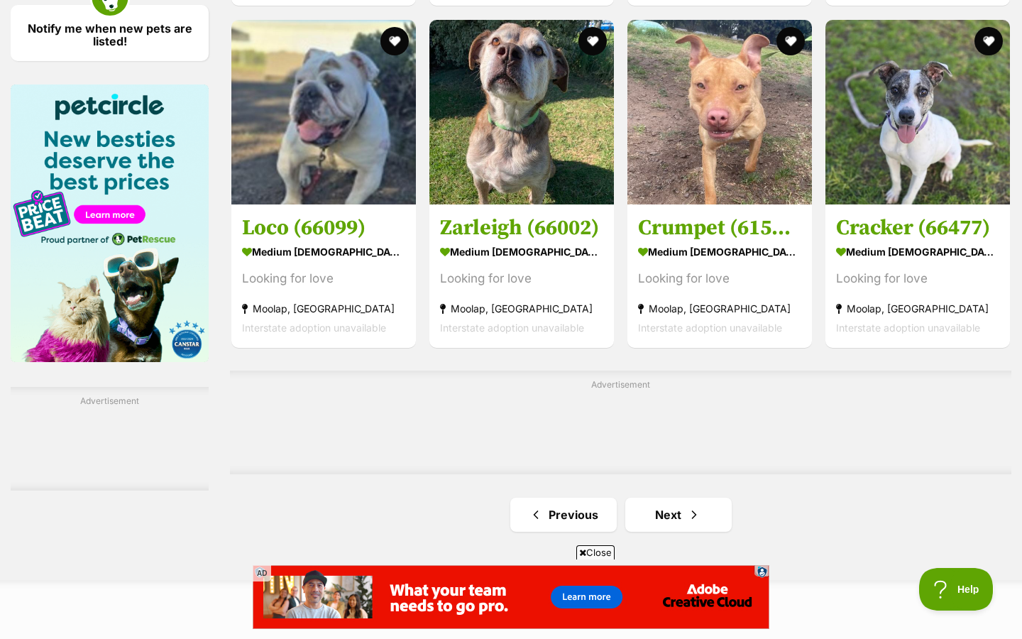
scroll to position [2100, 0]
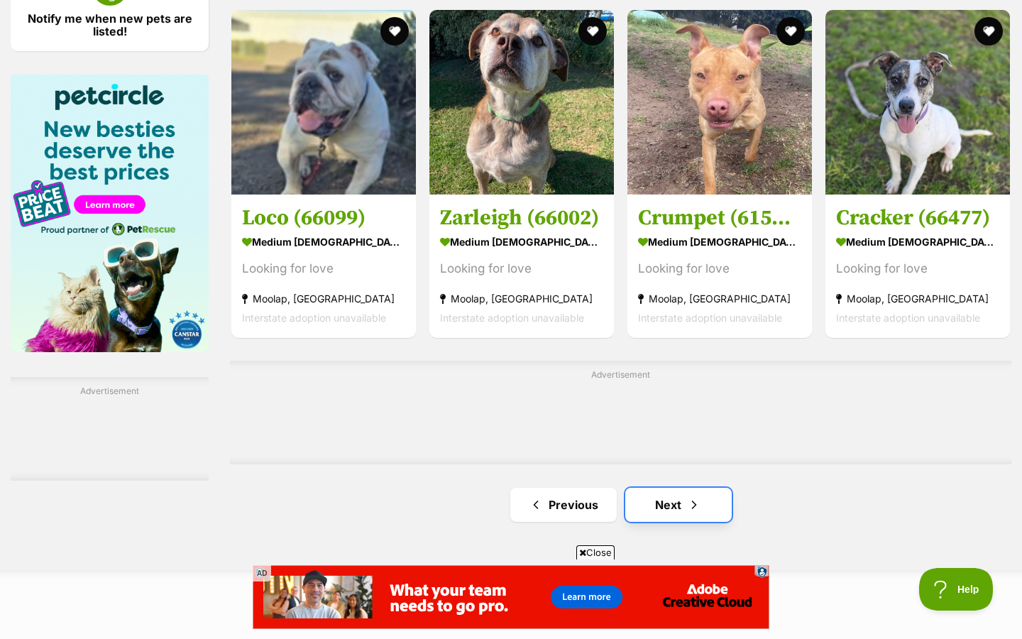
click at [683, 504] on link "Next" at bounding box center [679, 505] width 107 height 34
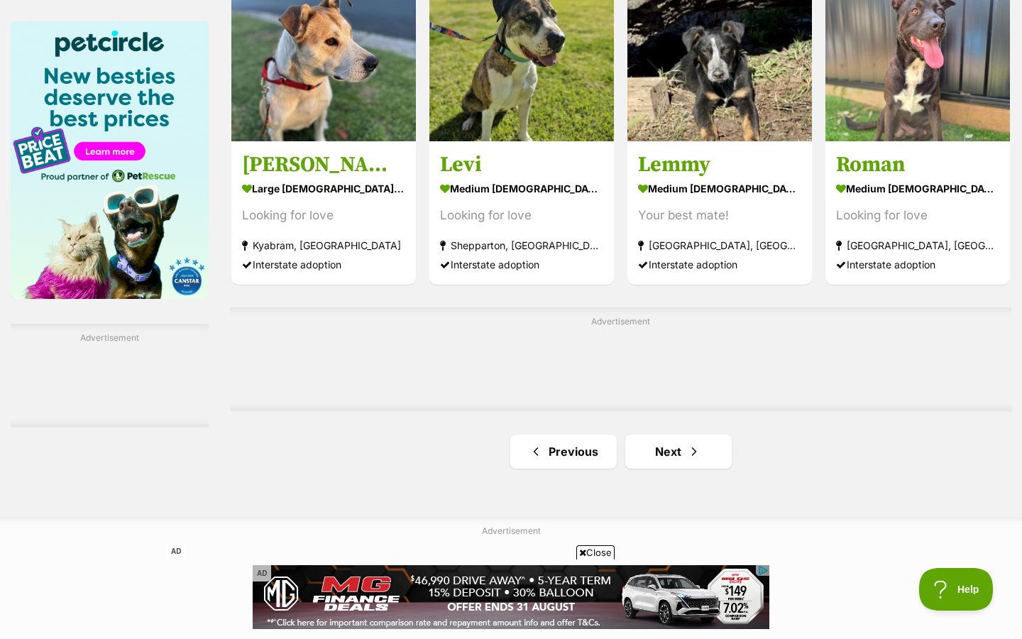
scroll to position [2213, 0]
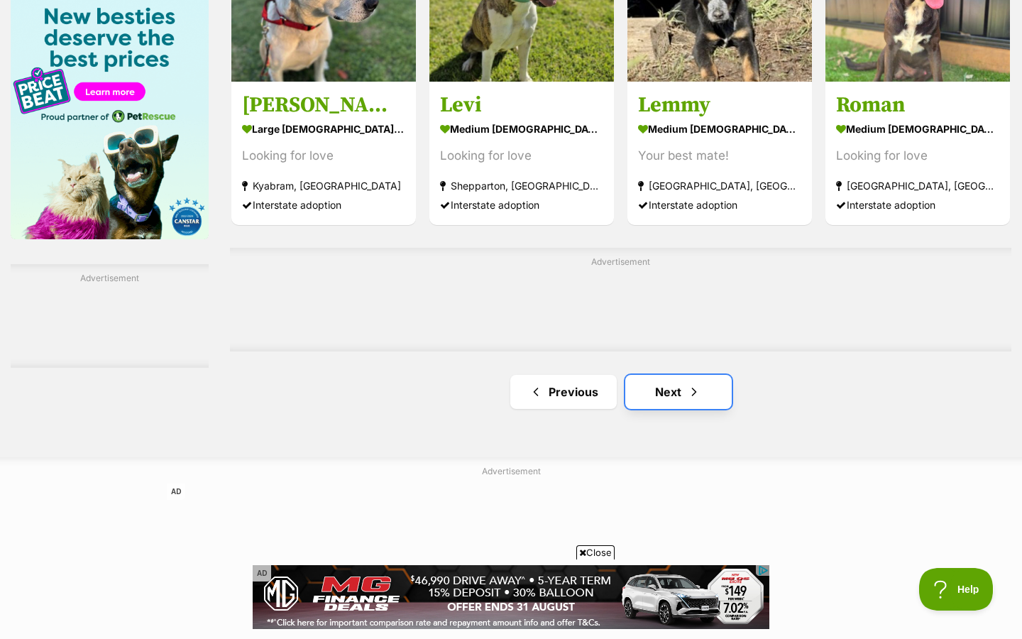
click at [683, 393] on link "Next" at bounding box center [679, 392] width 107 height 34
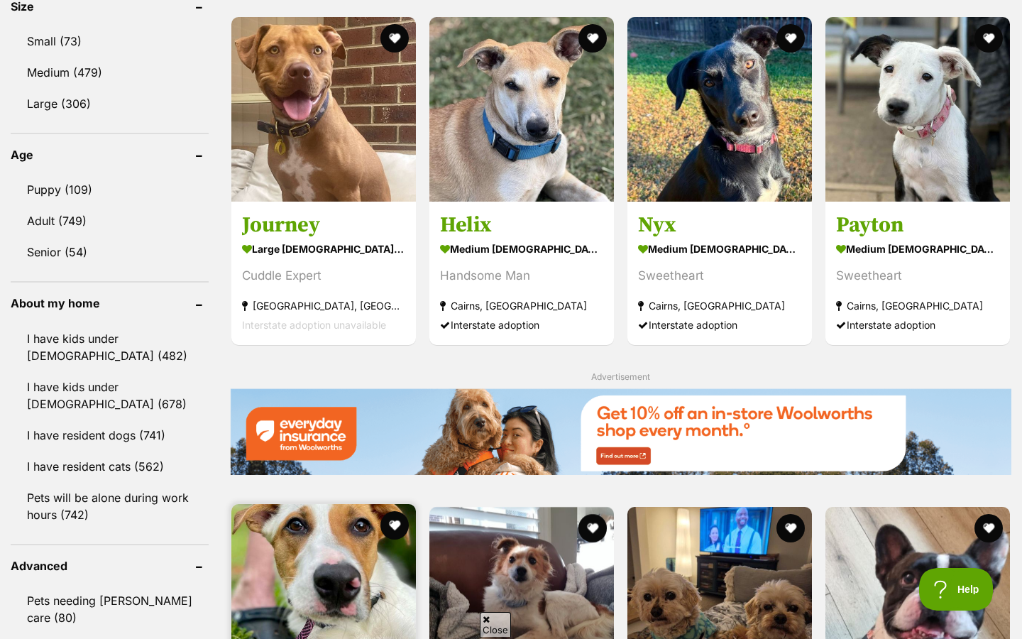
scroll to position [1319, 0]
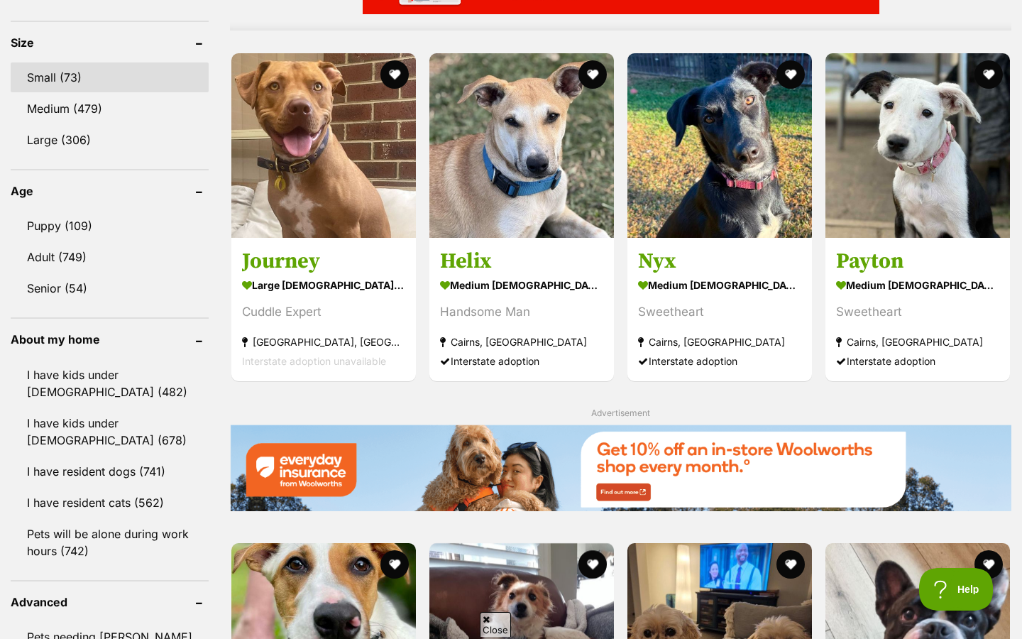
click at [114, 87] on link "Small (73)" at bounding box center [110, 77] width 198 height 30
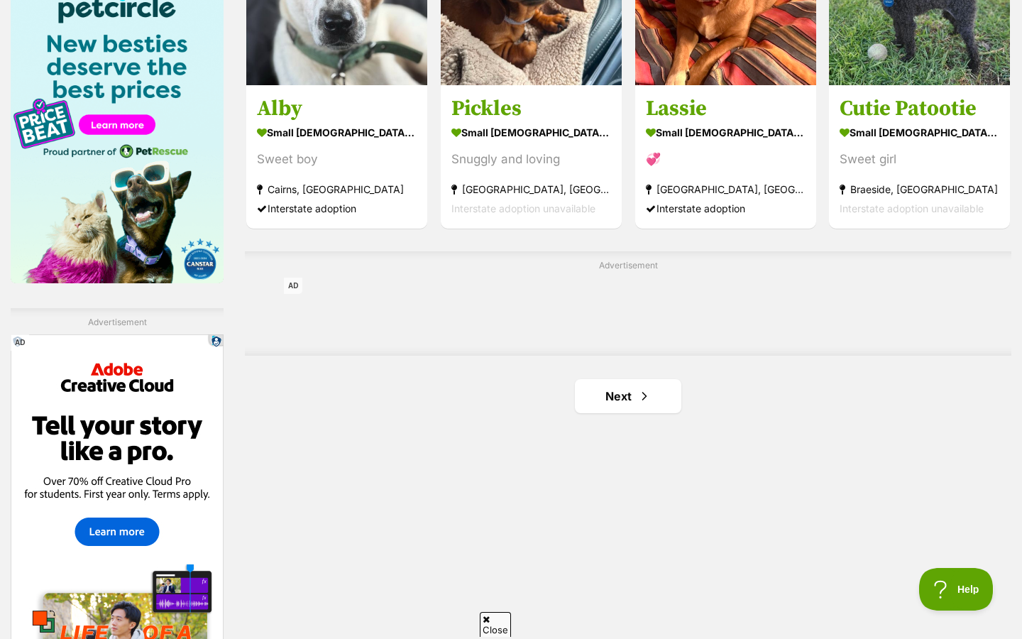
scroll to position [2221, 0]
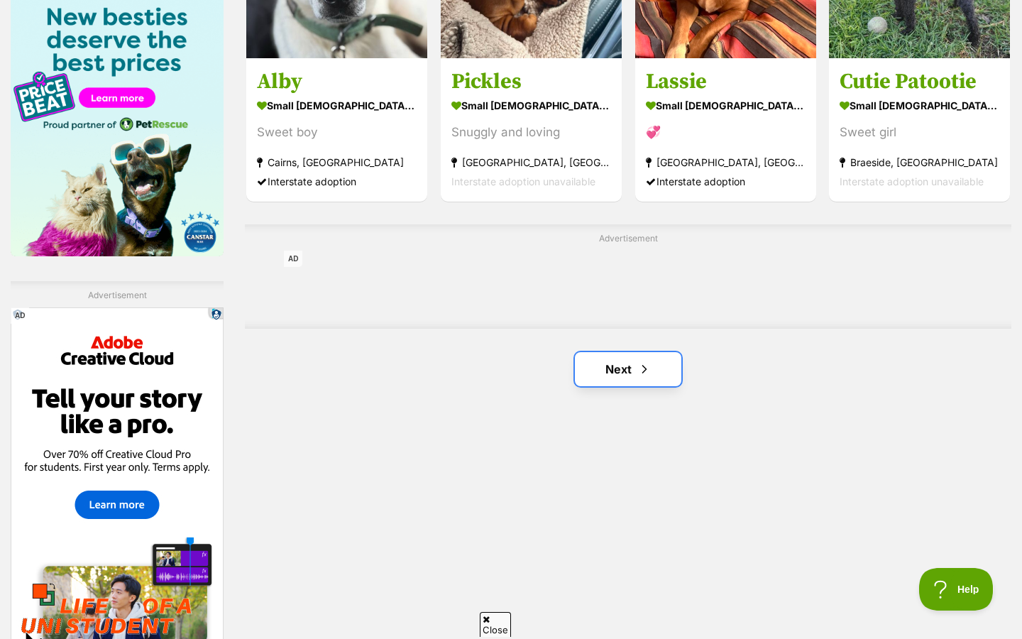
click at [650, 377] on span "Next page" at bounding box center [645, 369] width 14 height 17
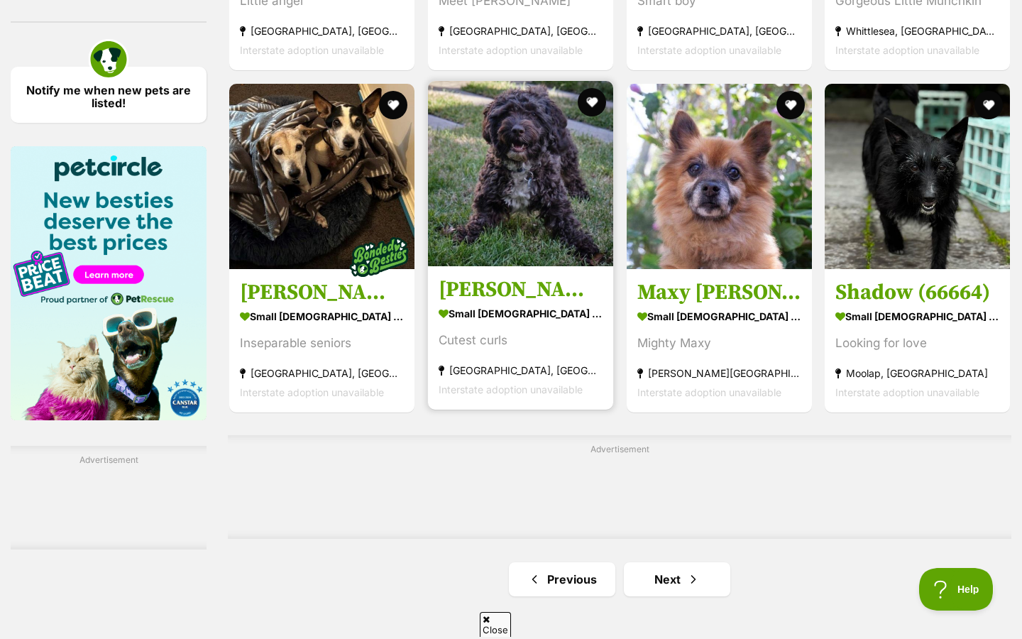
scroll to position [2048, 0]
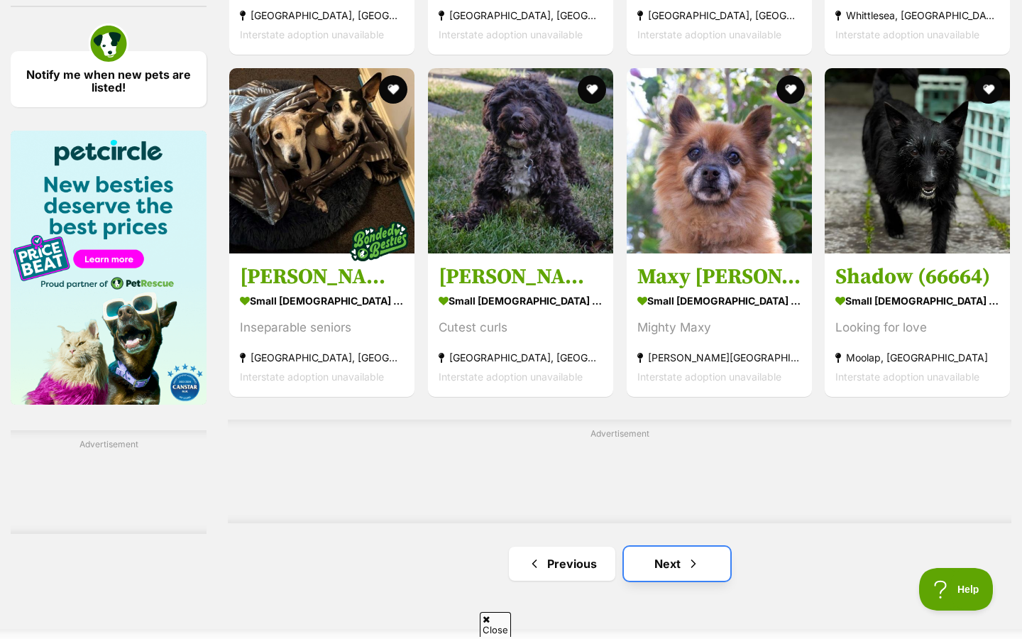
click at [657, 556] on link "Next" at bounding box center [677, 564] width 107 height 34
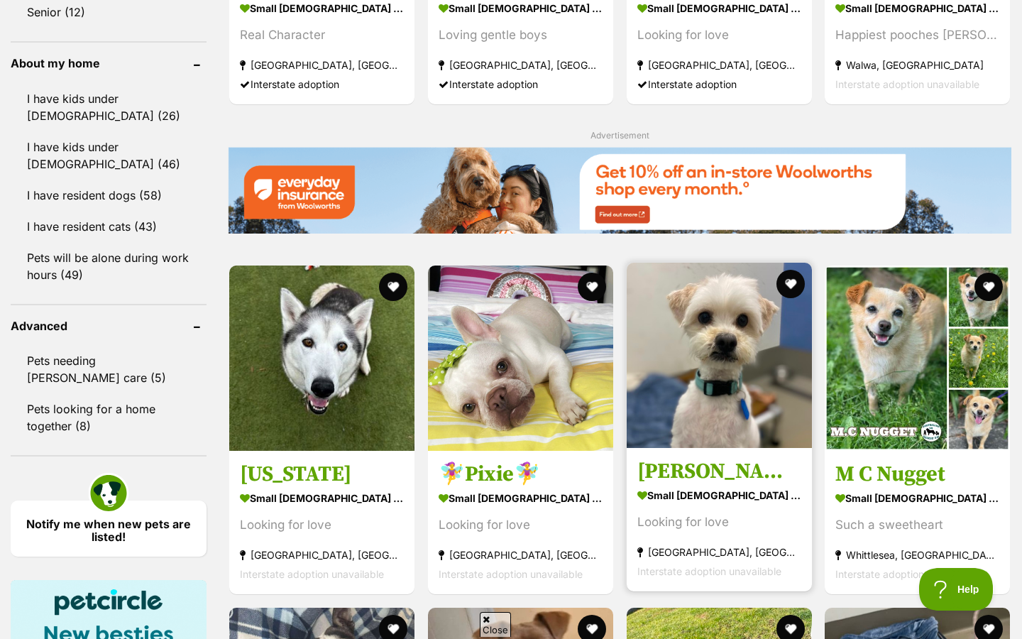
scroll to position [1290, 0]
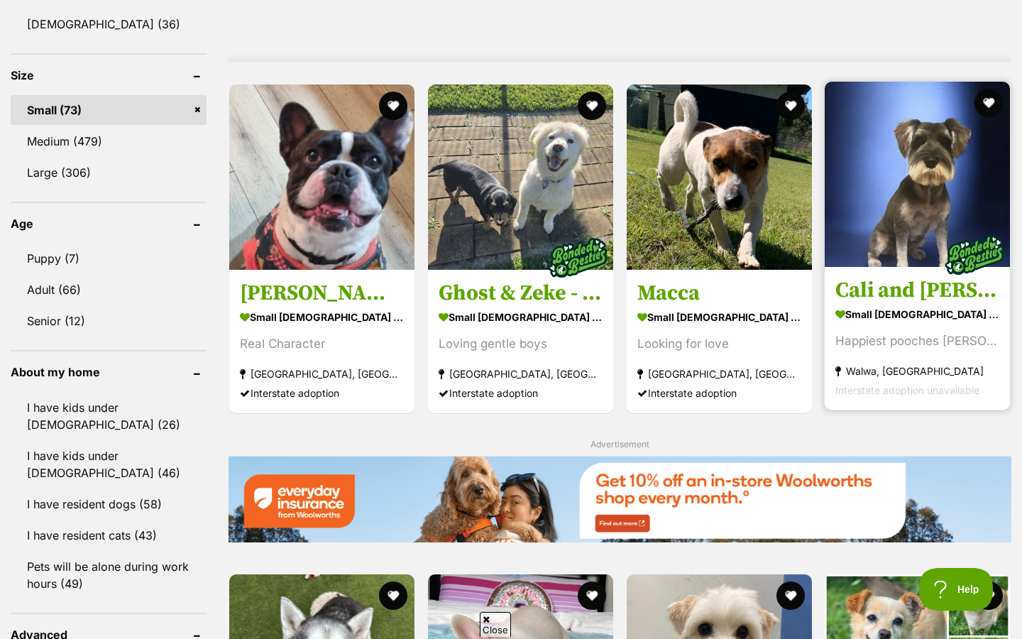
click at [929, 142] on img at bounding box center [917, 174] width 185 height 185
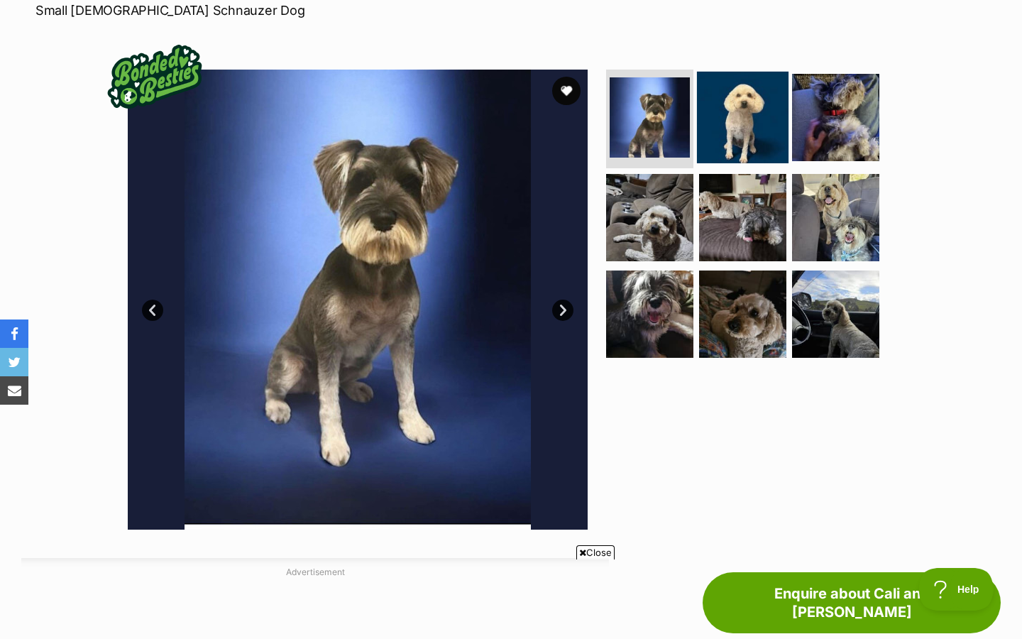
click at [753, 107] on img at bounding box center [743, 117] width 92 height 92
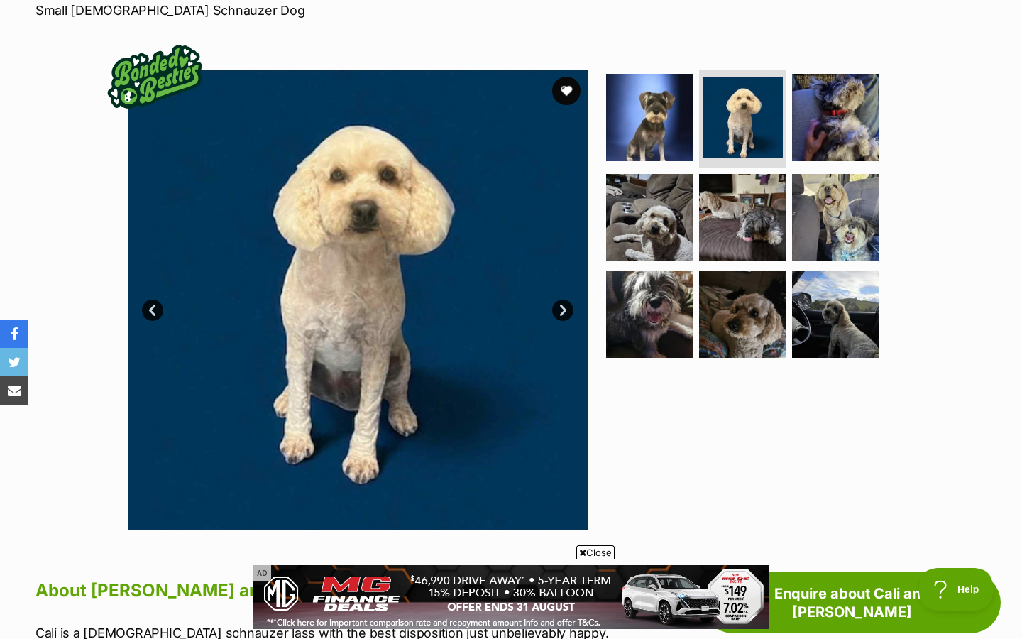
click at [560, 301] on link "Next" at bounding box center [562, 310] width 21 height 21
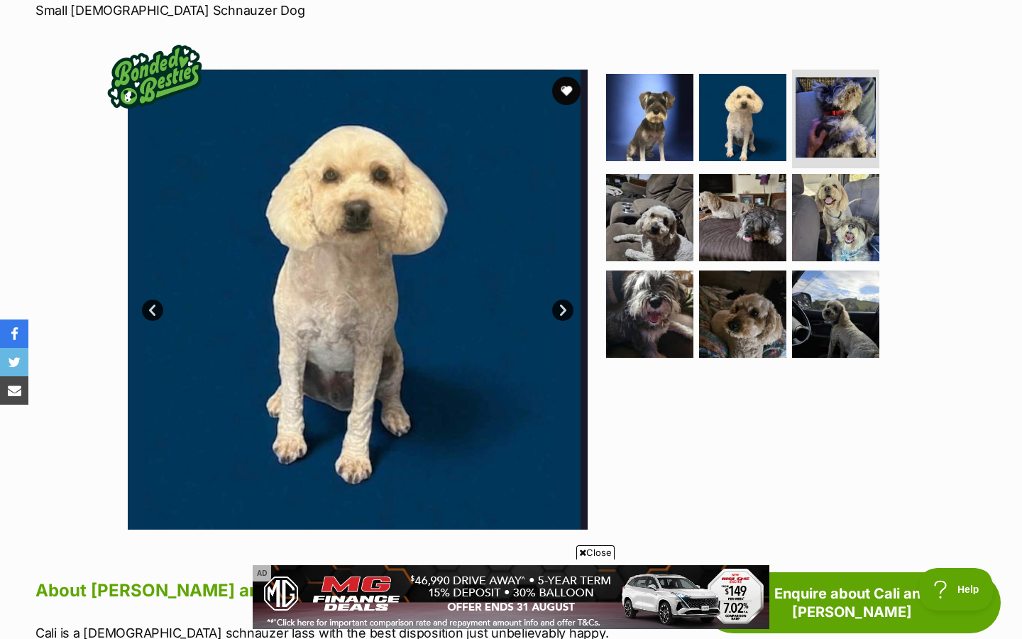
drag, startPoint x: 564, startPoint y: 307, endPoint x: 230, endPoint y: 0, distance: 454.3
click at [564, 307] on link "Next" at bounding box center [562, 310] width 21 height 21
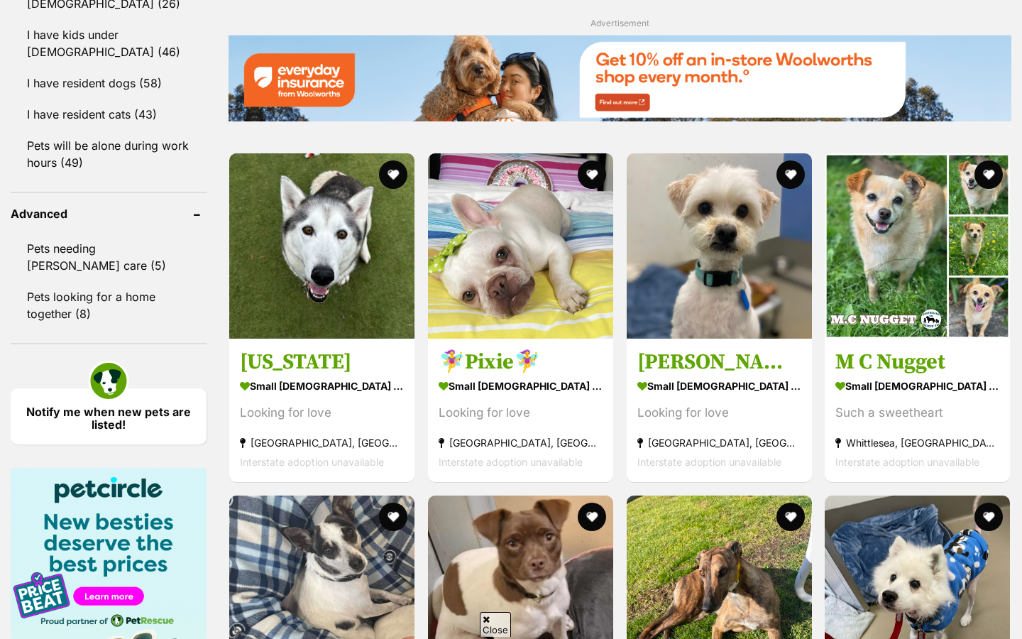
scroll to position [1998, 0]
